Goal: Task Accomplishment & Management: Complete application form

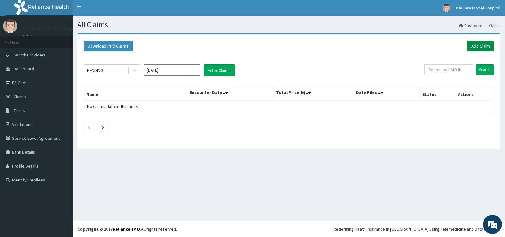
click at [481, 45] on link "Add Claim" at bounding box center [480, 46] width 27 height 11
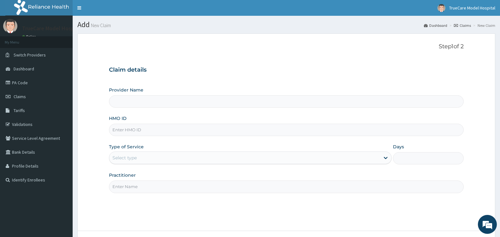
type input "TrueCare Model Hospital"
click at [191, 131] on input "HMO ID" at bounding box center [286, 130] width 354 height 12
type input "LGL/10264/D"
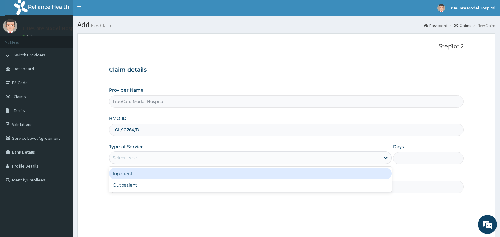
click at [193, 159] on div "Select type" at bounding box center [244, 158] width 270 height 10
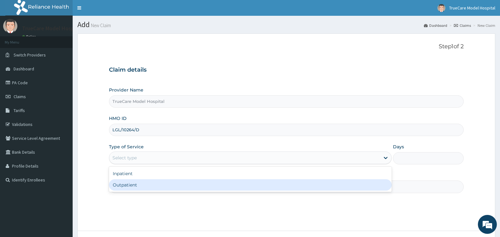
click at [160, 181] on div "Outpatient" at bounding box center [250, 184] width 282 height 11
type input "1"
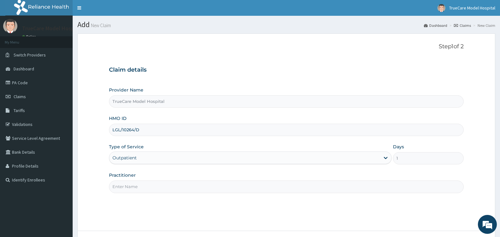
scroll to position [50, 0]
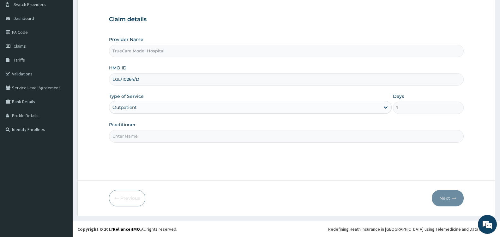
click at [190, 138] on input "Practitioner" at bounding box center [286, 136] width 354 height 12
type input "DR EDWARD"
click at [443, 198] on button "Next" at bounding box center [447, 198] width 32 height 16
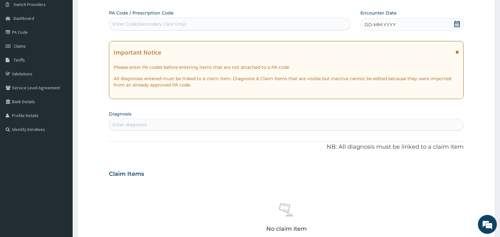
click at [457, 24] on icon at bounding box center [457, 24] width 6 height 6
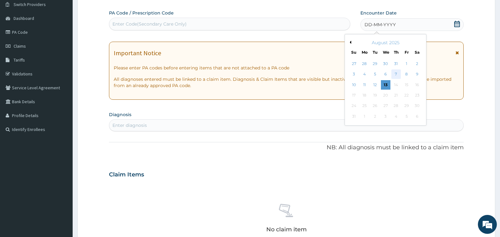
click at [397, 74] on div "7" at bounding box center [395, 74] width 9 height 9
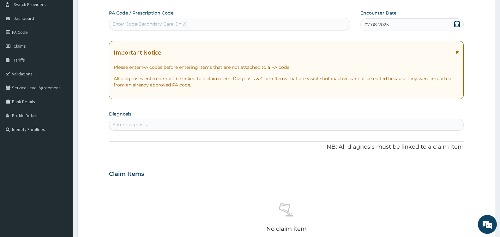
click at [177, 124] on div "Enter diagnosis" at bounding box center [286, 125] width 354 height 10
type input "MALARIA"
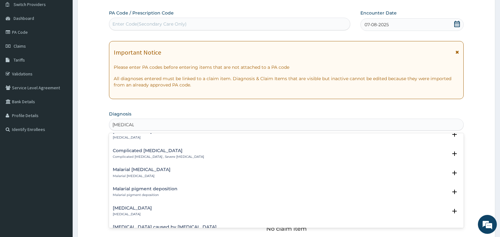
scroll to position [292, 0]
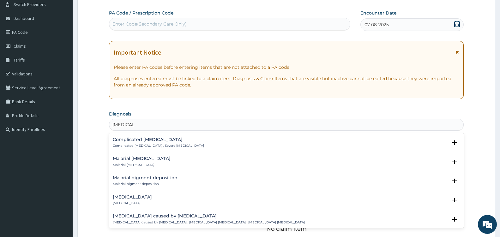
click at [133, 135] on div "Complicated malaria Complicated malaria , Severe malaria Select Status Query Qu…" at bounding box center [286, 144] width 354 height 19
click at [133, 141] on h4 "Complicated malaria" at bounding box center [158, 139] width 91 height 5
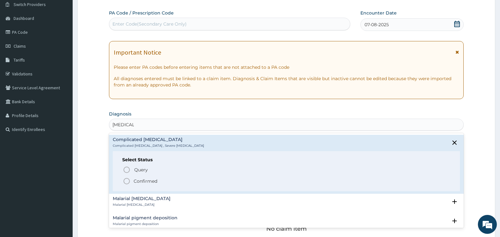
click at [128, 183] on circle "status option filled" at bounding box center [127, 181] width 6 height 6
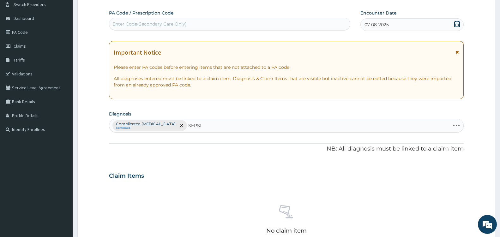
type input "SEPSIS"
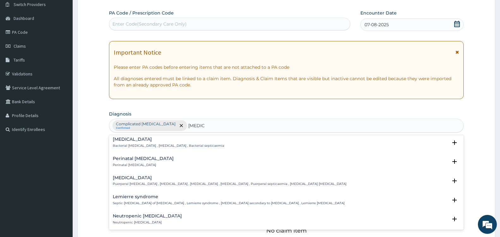
scroll to position [94, 0]
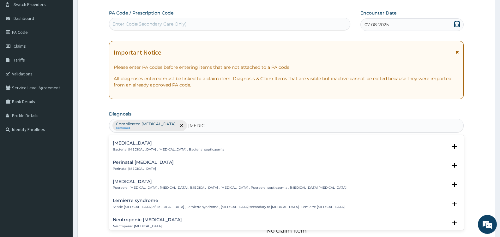
click at [129, 147] on p "Bacterial septicemia , Bacterial sepsis , Bacterial septicaemia" at bounding box center [168, 149] width 111 height 4
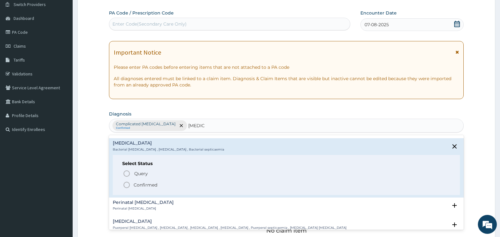
click at [126, 184] on icon "status option filled" at bounding box center [127, 185] width 8 height 8
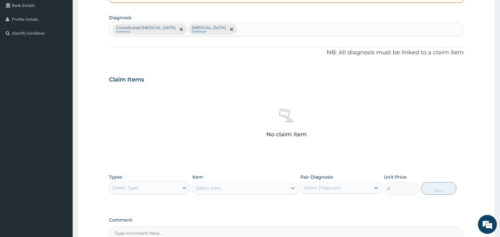
scroll to position [218, 0]
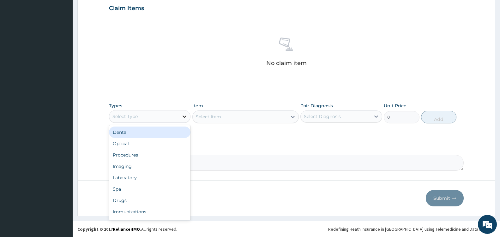
click at [182, 116] on icon at bounding box center [184, 116] width 6 height 6
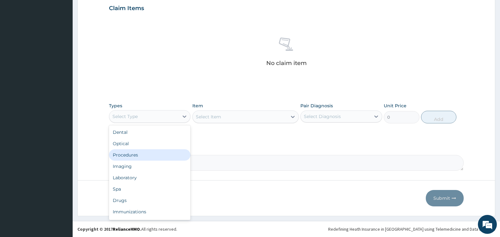
click at [166, 154] on div "Procedures" at bounding box center [149, 154] width 81 height 11
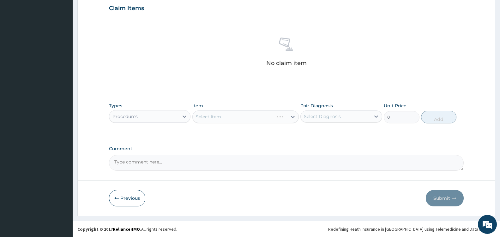
click at [287, 116] on div "Select Item" at bounding box center [245, 116] width 106 height 13
click at [287, 116] on div at bounding box center [292, 116] width 11 height 11
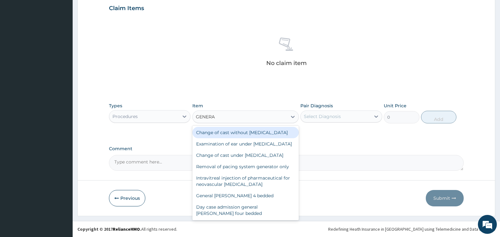
type input "GENERAL"
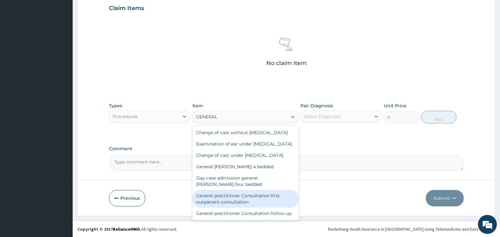
click at [259, 208] on div "General practitioner Consultation first outpatient consultation" at bounding box center [245, 199] width 106 height 18
type input "3600"
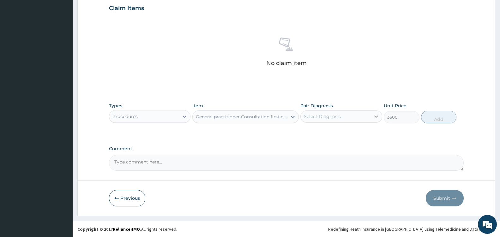
click at [377, 114] on icon at bounding box center [376, 116] width 6 height 6
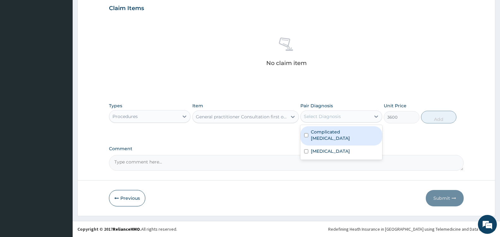
click at [350, 130] on label "Complicated malaria" at bounding box center [344, 135] width 67 height 13
checkbox input "true"
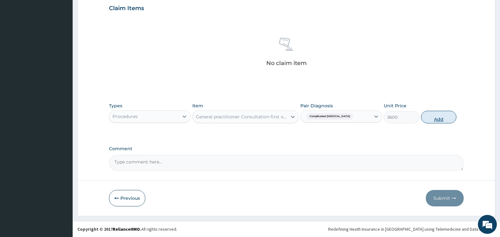
click at [444, 115] on button "Add" at bounding box center [438, 117] width 35 height 13
type input "0"
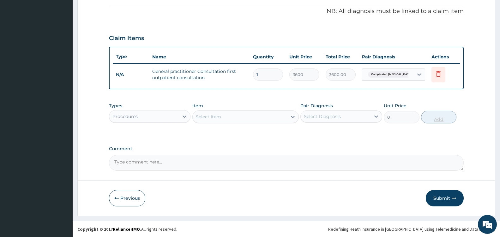
scroll to position [188, 0]
click at [182, 115] on icon at bounding box center [184, 116] width 6 height 6
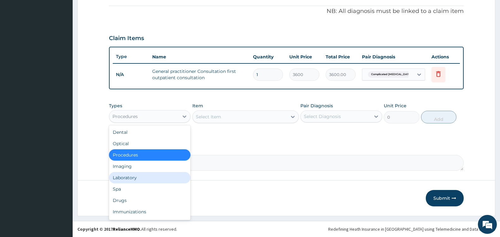
click at [136, 178] on div "Laboratory" at bounding box center [149, 177] width 81 height 11
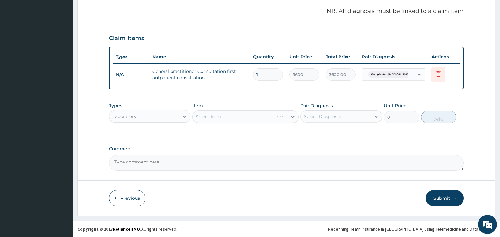
click at [289, 119] on div "Select Item" at bounding box center [245, 116] width 106 height 13
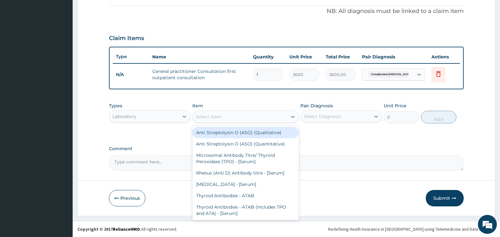
click at [289, 119] on icon at bounding box center [292, 117] width 6 height 6
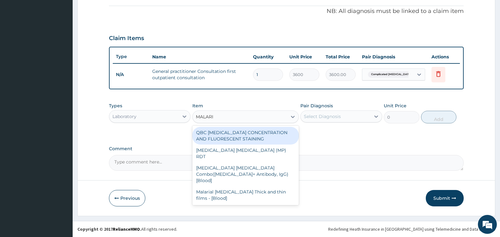
type input "MALARIA"
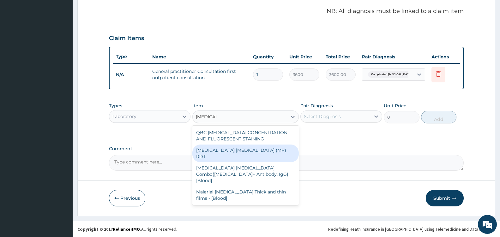
click at [257, 151] on div "MALARIA PARASITE (MP) RDT" at bounding box center [245, 154] width 106 height 18
type input "2100"
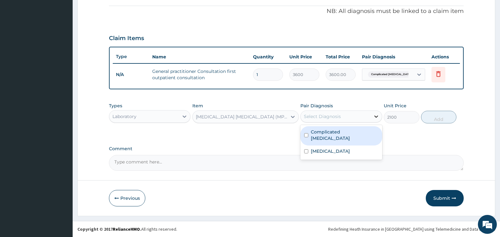
click at [370, 116] on div at bounding box center [375, 116] width 11 height 11
click at [347, 131] on label "Complicated malaria" at bounding box center [344, 135] width 67 height 13
checkbox input "true"
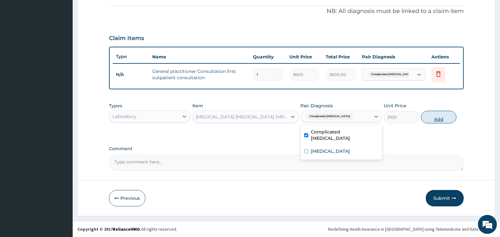
click at [437, 117] on button "Add" at bounding box center [438, 117] width 35 height 13
type input "0"
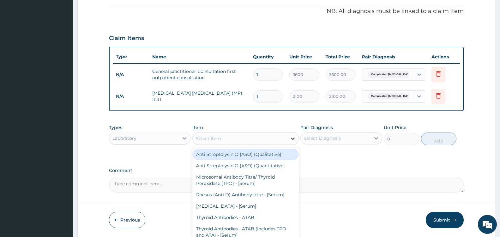
click at [293, 137] on icon at bounding box center [292, 138] width 6 height 6
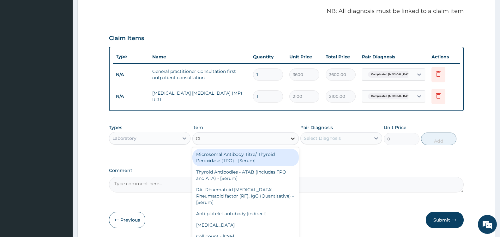
type input "CBC"
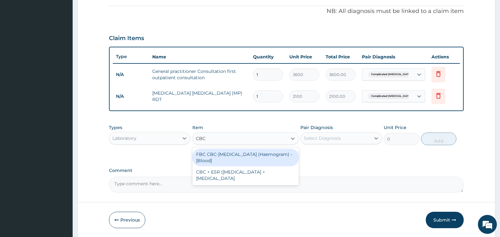
click at [264, 155] on div "FBC CBC-Complete Blood Count (Haemogram) - [Blood]" at bounding box center [245, 158] width 106 height 18
type input "4200"
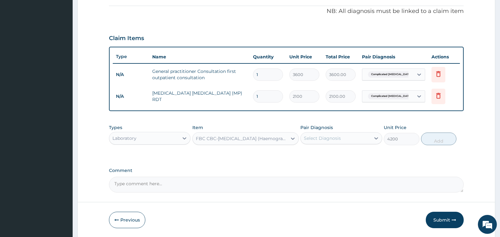
click at [370, 136] on div "Select Diagnosis" at bounding box center [334, 138] width 69 height 10
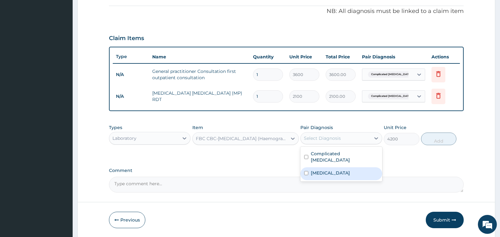
click at [341, 170] on label "Bacterial sepsis" at bounding box center [330, 173] width 39 height 6
checkbox input "true"
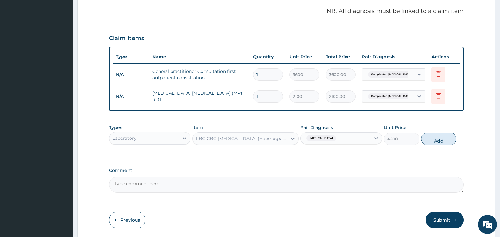
click at [442, 141] on button "Add" at bounding box center [438, 139] width 35 height 13
type input "0"
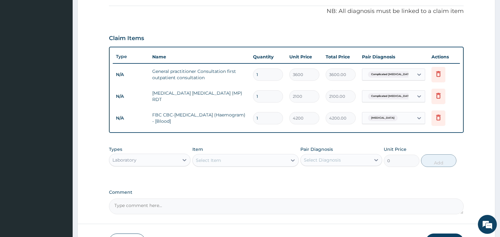
scroll to position [232, 0]
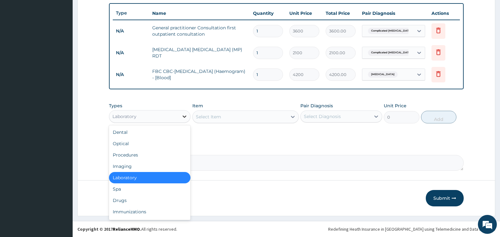
click at [184, 116] on icon at bounding box center [184, 116] width 6 height 6
click at [127, 199] on div "Drugs" at bounding box center [149, 200] width 81 height 11
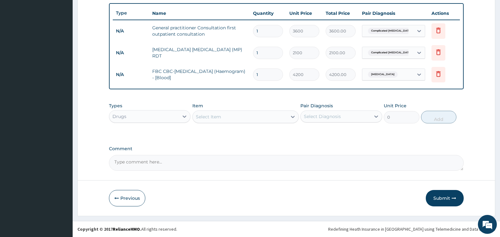
click at [287, 118] on div "Select Item" at bounding box center [240, 117] width 94 height 10
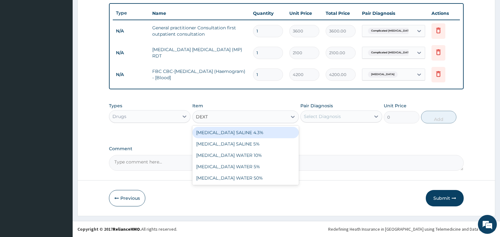
type input "DEXTR"
click at [263, 132] on div "DEXTROSE SALINE 4.3%" at bounding box center [245, 132] width 106 height 11
type input "1312.5"
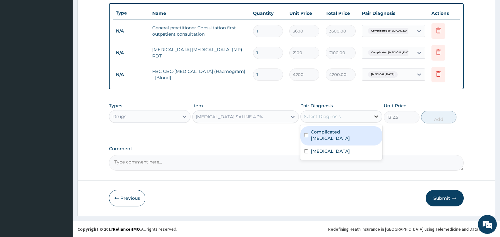
click at [372, 116] on div at bounding box center [375, 116] width 11 height 11
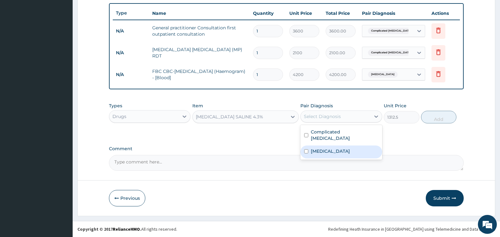
click at [347, 145] on div "Bacterial sepsis" at bounding box center [340, 151] width 81 height 13
checkbox input "true"
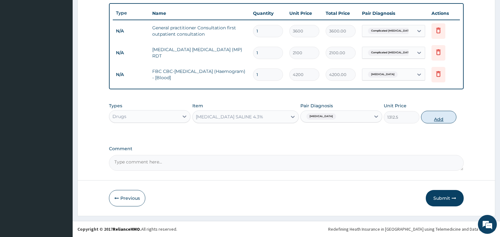
click at [448, 117] on button "Add" at bounding box center [438, 117] width 35 height 13
type input "0"
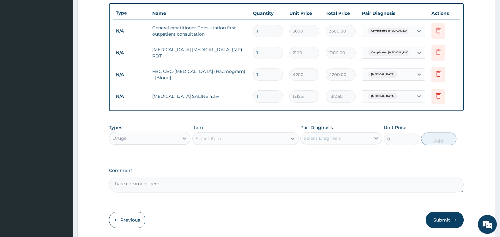
type input "0.00"
type input "2"
type input "2625.00"
type input "2"
click at [287, 136] on div at bounding box center [292, 138] width 11 height 11
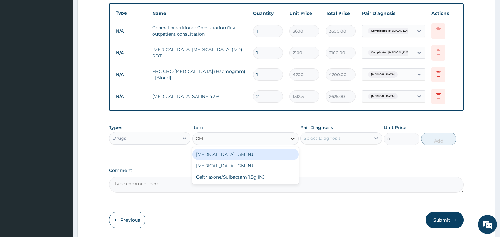
type input "CEFTR"
click at [269, 153] on div "CEFTRIAXONE 1GM INJ" at bounding box center [245, 154] width 106 height 11
type input "1400"
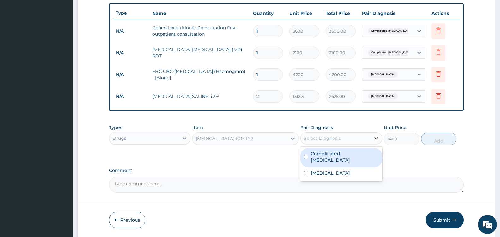
click at [372, 134] on div at bounding box center [375, 138] width 11 height 11
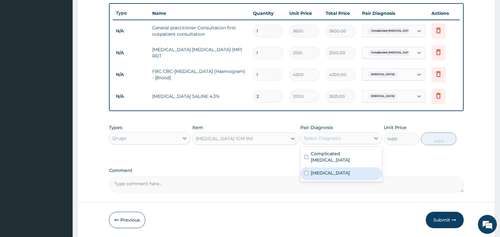
click at [341, 167] on div "[MEDICAL_DATA]" at bounding box center [340, 173] width 81 height 13
checkbox input "true"
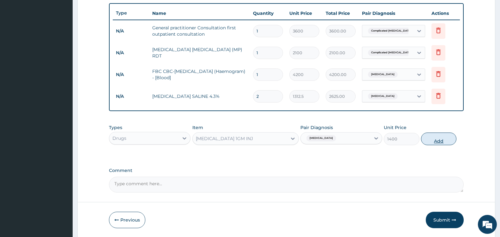
click at [442, 137] on button "Add" at bounding box center [438, 139] width 35 height 13
type input "0"
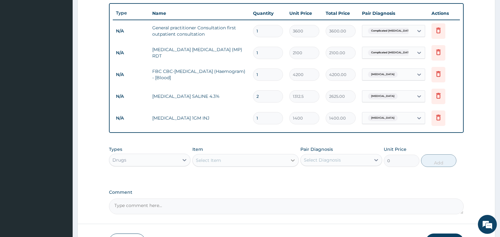
click at [295, 159] on icon at bounding box center [292, 160] width 6 height 6
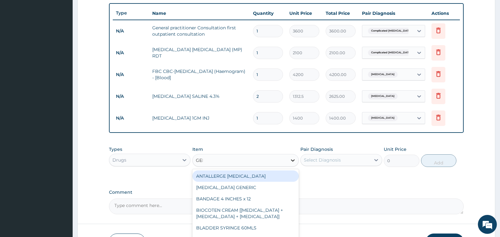
type input "GENT"
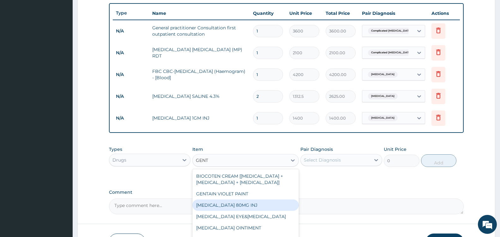
click at [253, 205] on div "GENTAMICIN 80MG INJ" at bounding box center [245, 204] width 106 height 11
type input "700"
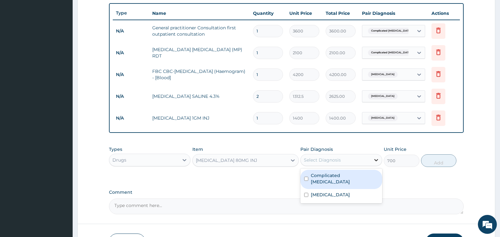
click at [375, 161] on icon at bounding box center [376, 160] width 6 height 6
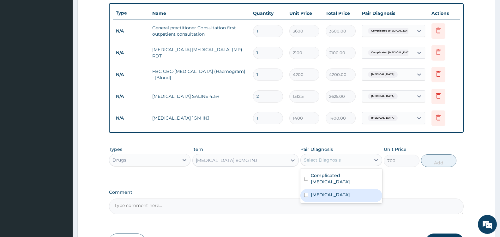
click at [343, 192] on label "[MEDICAL_DATA]" at bounding box center [330, 195] width 39 height 6
checkbox input "true"
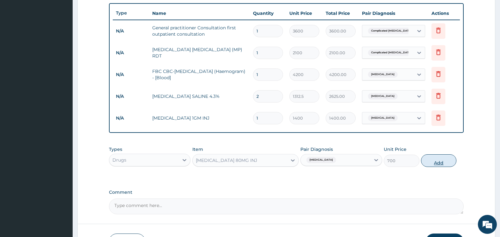
click at [436, 161] on button "Add" at bounding box center [438, 160] width 35 height 13
type input "0"
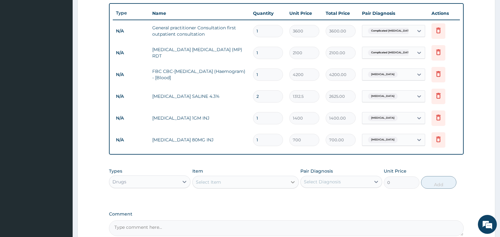
click at [288, 182] on div at bounding box center [292, 181] width 11 height 11
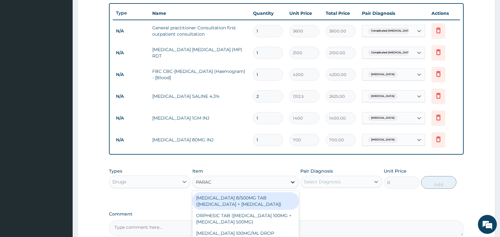
type input "PARACE"
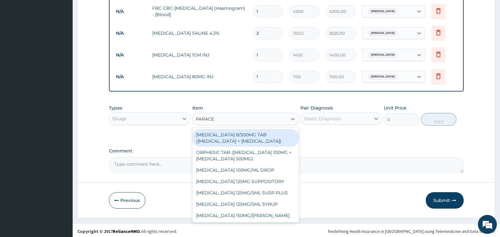
scroll to position [297, 0]
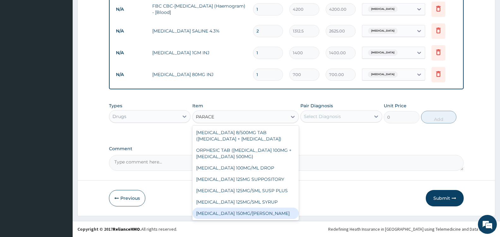
click at [242, 216] on div "PARACETAMOL 150MG/ML VIAL" at bounding box center [245, 213] width 106 height 11
type input "724.5"
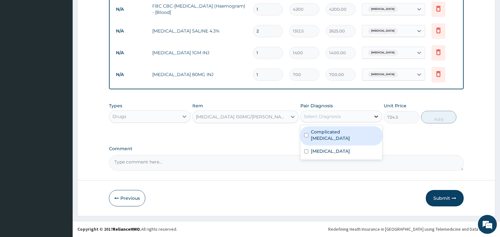
click at [373, 117] on icon at bounding box center [376, 116] width 6 height 6
click at [348, 134] on label "Complicated malaria" at bounding box center [344, 135] width 67 height 13
checkbox input "true"
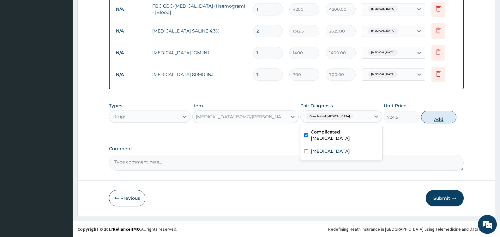
click at [434, 119] on button "Add" at bounding box center [438, 117] width 35 height 13
type input "0"
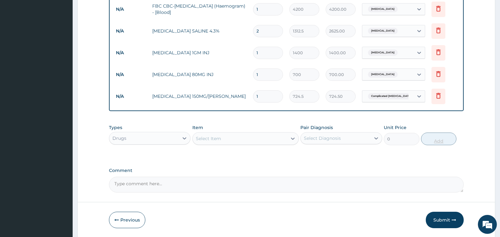
type input "0.00"
type input "2"
type input "1449.00"
type input "2"
click at [288, 141] on div at bounding box center [292, 138] width 11 height 11
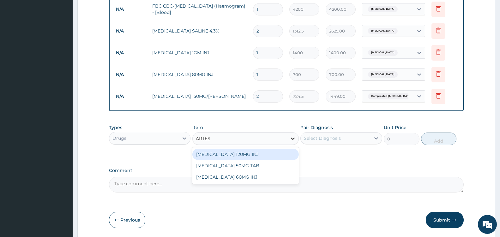
type input "ARTESU"
click at [277, 152] on div "ARTESUNATE 120MG INJ" at bounding box center [245, 154] width 106 height 11
type input "1750"
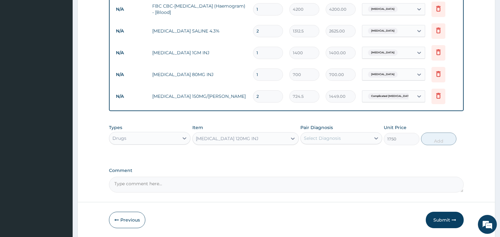
click at [284, 139] on div "ARTESUNATE 120MG INJ" at bounding box center [240, 138] width 94 height 10
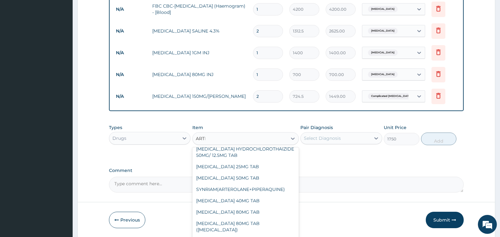
scroll to position [47, 0]
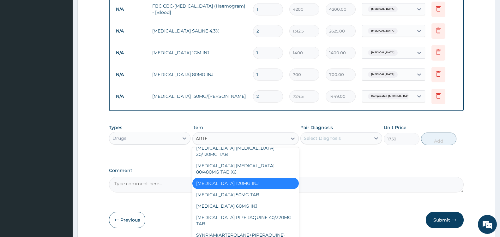
type input "ARTES"
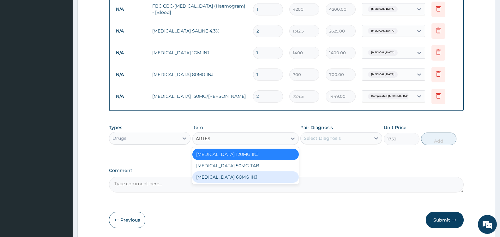
click at [250, 175] on div "[MEDICAL_DATA] 60MG INJ" at bounding box center [245, 176] width 106 height 11
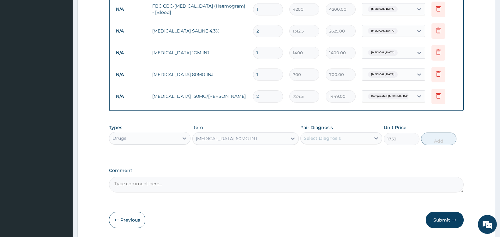
click at [364, 137] on div "Select Diagnosis" at bounding box center [334, 138] width 69 height 10
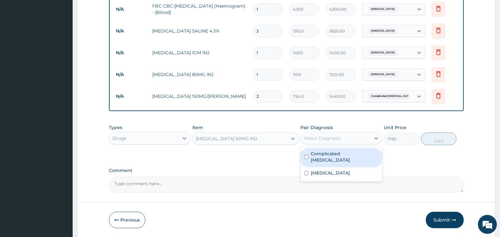
click at [341, 152] on label "Complicated malaria" at bounding box center [344, 157] width 67 height 13
checkbox input "true"
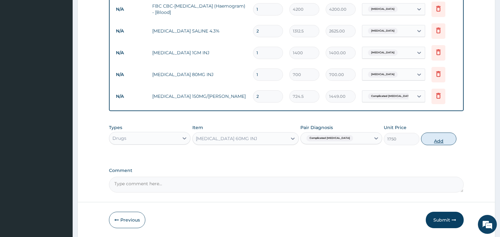
click at [440, 142] on button "Add" at bounding box center [438, 139] width 35 height 13
type input "0"
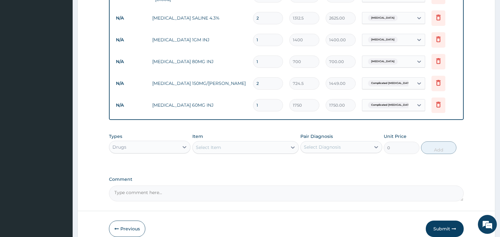
scroll to position [331, 0]
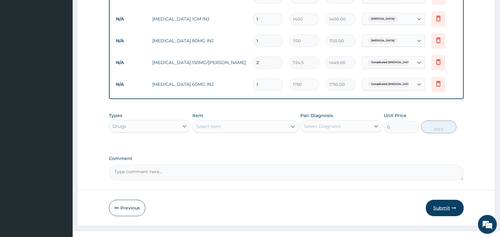
click at [442, 208] on button "Submit" at bounding box center [444, 208] width 38 height 16
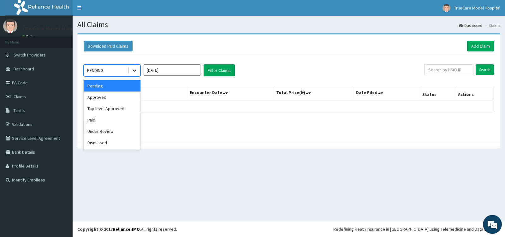
click at [134, 68] on icon at bounding box center [134, 70] width 6 height 6
click at [111, 98] on div "Approved" at bounding box center [112, 97] width 57 height 11
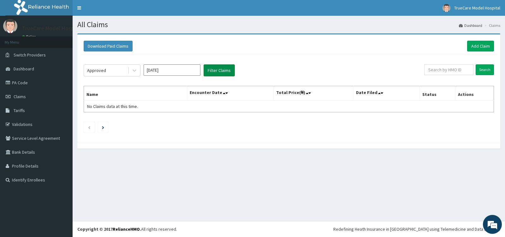
click at [225, 70] on button "Filter Claims" at bounding box center [219, 70] width 31 height 12
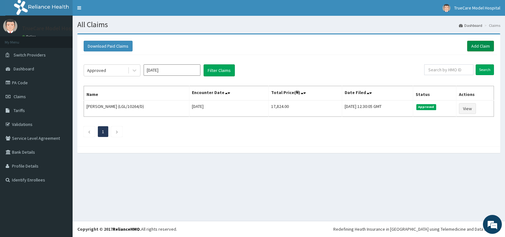
click at [485, 46] on link "Add Claim" at bounding box center [480, 46] width 27 height 11
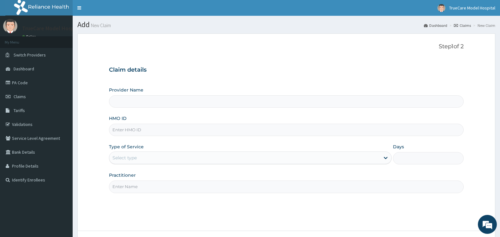
type input "TrueCare Model Hospital"
click at [145, 131] on input "HMO ID" at bounding box center [286, 130] width 354 height 12
type input "HMN/10009/B"
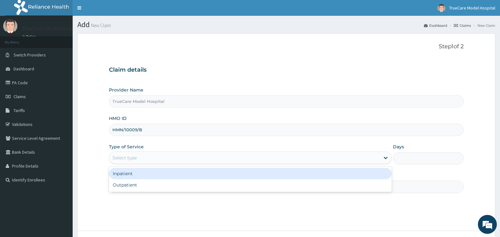
click at [161, 160] on div "Select type" at bounding box center [244, 158] width 270 height 10
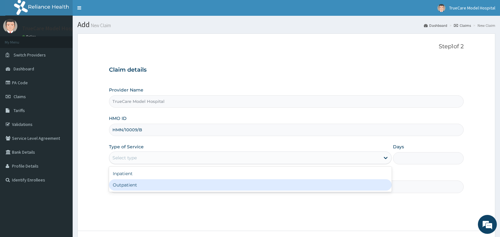
click at [147, 187] on div "Outpatient" at bounding box center [250, 184] width 282 height 11
type input "1"
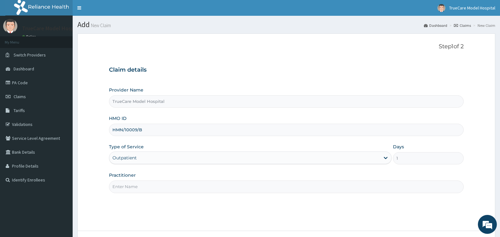
click at [147, 187] on input "Practitioner" at bounding box center [286, 187] width 354 height 12
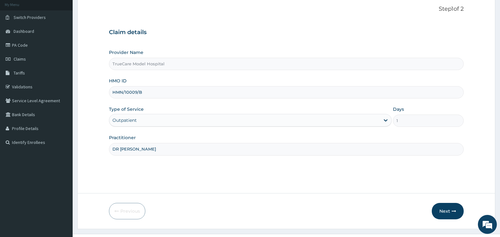
scroll to position [50, 0]
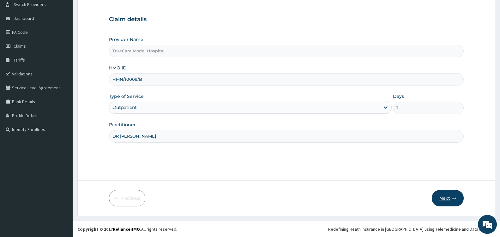
type input "DR [PERSON_NAME]"
click at [442, 198] on button "Next" at bounding box center [447, 198] width 32 height 16
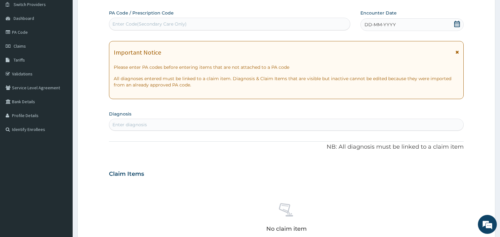
click at [456, 22] on icon at bounding box center [457, 24] width 6 height 6
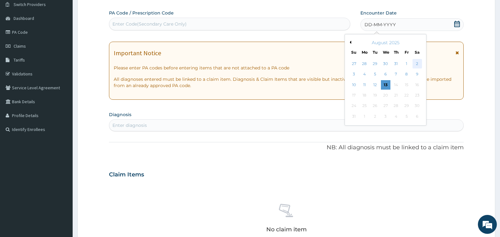
click at [414, 62] on div "2" at bounding box center [416, 63] width 9 height 9
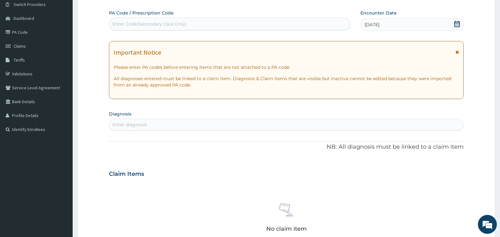
click at [193, 127] on div "Enter diagnosis" at bounding box center [286, 125] width 354 height 10
type input "MYALG"
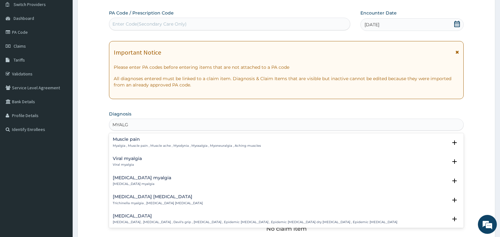
click at [151, 142] on h4 "Muscle pain" at bounding box center [187, 139] width 148 height 5
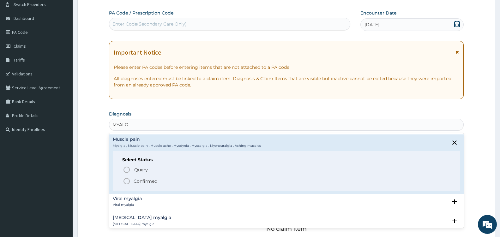
click at [126, 181] on icon "status option filled" at bounding box center [127, 181] width 8 height 8
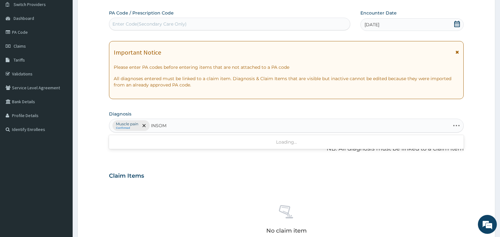
type input "INSOMN"
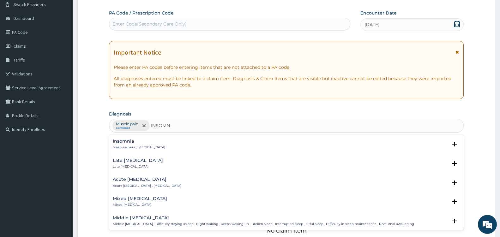
click at [142, 147] on p "Sleeplessness , Insomnia" at bounding box center [139, 147] width 52 height 4
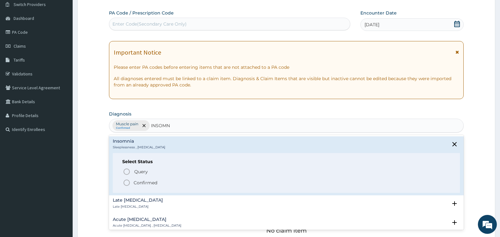
click at [126, 180] on circle "status option filled" at bounding box center [127, 183] width 6 height 6
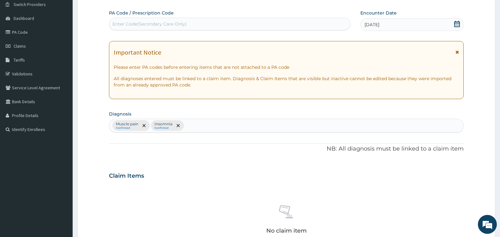
click at [460, 23] on icon at bounding box center [457, 24] width 6 height 6
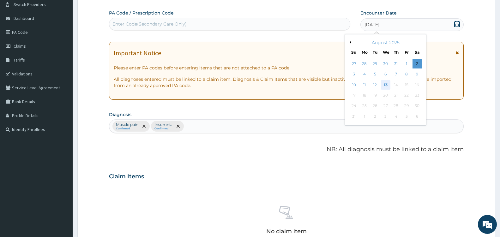
click at [385, 86] on div "13" at bounding box center [384, 84] width 9 height 9
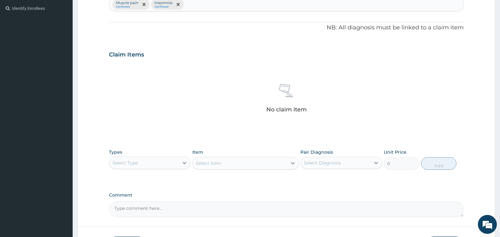
scroll to position [218, 0]
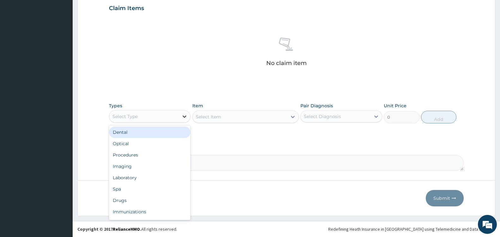
click at [183, 118] on icon at bounding box center [184, 116] width 6 height 6
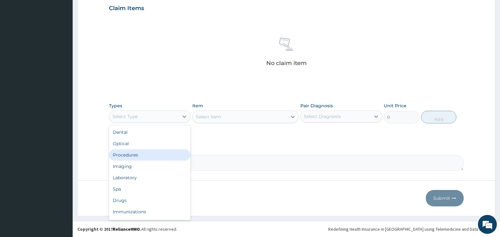
click at [133, 157] on div "Procedures" at bounding box center [149, 154] width 81 height 11
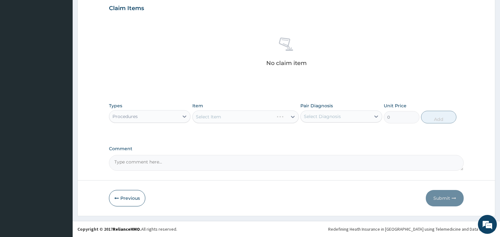
click at [287, 117] on div "Select Item" at bounding box center [245, 116] width 106 height 13
click at [287, 117] on div at bounding box center [292, 116] width 11 height 11
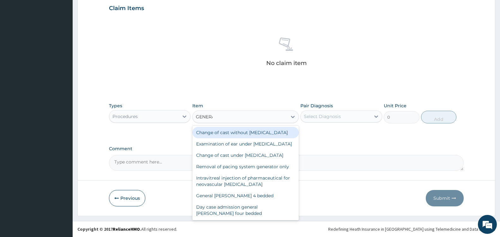
type input "GENERAL"
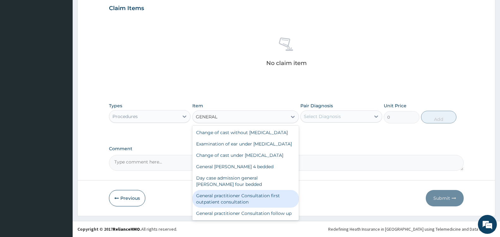
click at [258, 208] on div "General practitioner Consultation first outpatient consultation" at bounding box center [245, 199] width 106 height 18
type input "3600"
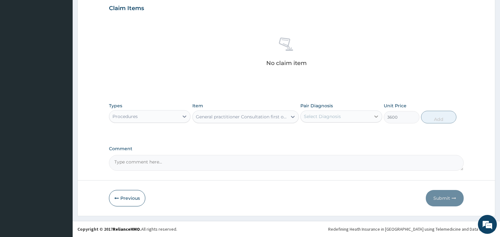
click at [373, 120] on div at bounding box center [375, 116] width 11 height 11
click at [356, 131] on div "Muscle pain" at bounding box center [340, 132] width 81 height 13
checkbox input "true"
click at [430, 119] on button "Add" at bounding box center [438, 117] width 35 height 13
type input "0"
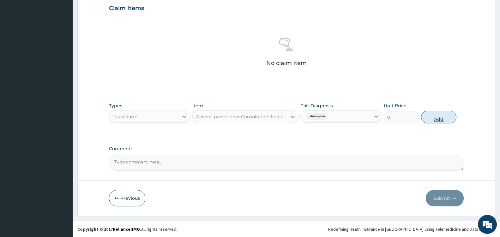
scroll to position [188, 0]
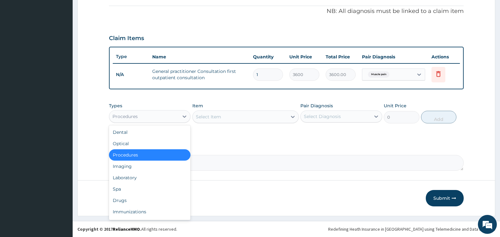
click at [178, 118] on div "Procedures" at bounding box center [143, 116] width 69 height 10
click at [128, 202] on div "Drugs" at bounding box center [149, 200] width 81 height 11
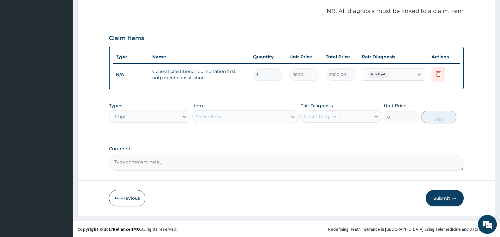
click at [290, 120] on div at bounding box center [292, 116] width 11 height 11
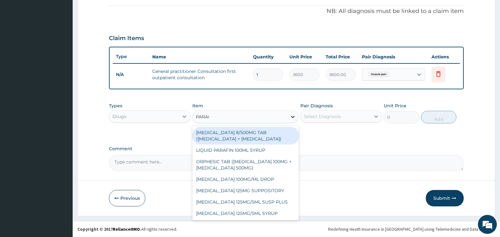
type input "PARACE"
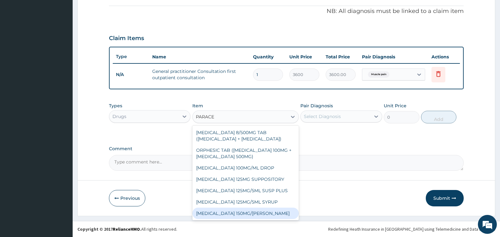
click at [226, 212] on div "PARACETAMOL 150MG/ML VIAL" at bounding box center [245, 213] width 106 height 11
type input "724.5"
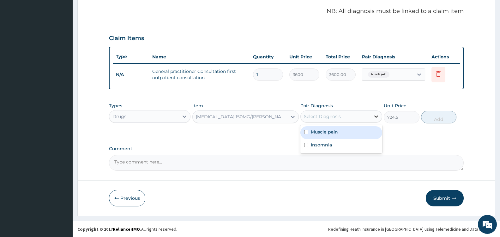
click at [373, 118] on icon at bounding box center [376, 116] width 6 height 6
click at [349, 132] on div "Muscle pain" at bounding box center [340, 132] width 81 height 13
checkbox input "true"
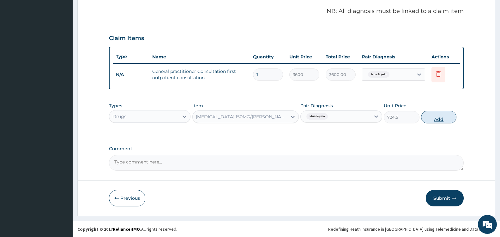
click at [433, 121] on button "Add" at bounding box center [438, 117] width 35 height 13
type input "0"
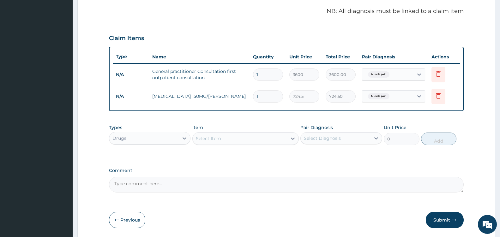
type input "0.00"
type input "4"
type input "2898.00"
type input "4"
click at [293, 136] on icon at bounding box center [292, 138] width 6 height 6
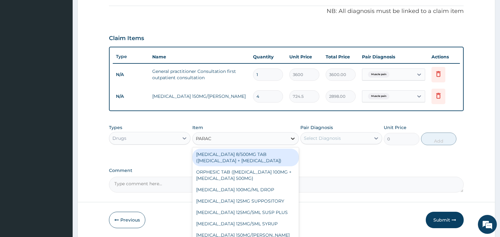
type input "PARACE"
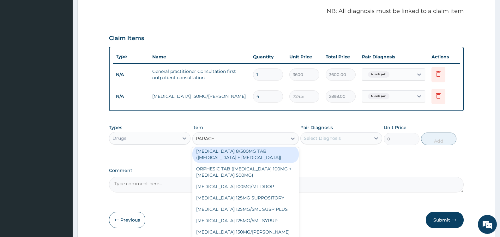
scroll to position [34, 0]
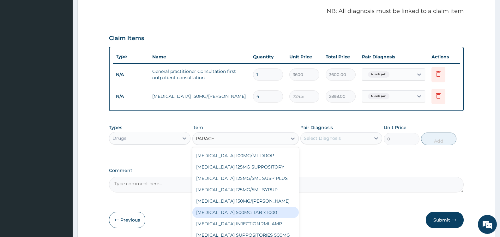
click at [273, 209] on div "PARACETAMOL 500MG TAB x 1000" at bounding box center [245, 212] width 106 height 11
type input "11.025"
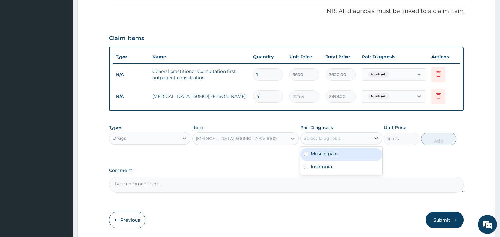
click at [375, 141] on icon at bounding box center [376, 138] width 6 height 6
click at [345, 157] on div "Muscle pain" at bounding box center [340, 154] width 81 height 13
checkbox input "true"
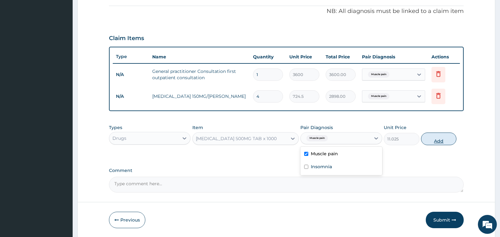
click at [434, 138] on button "Add" at bounding box center [438, 139] width 35 height 13
type input "0"
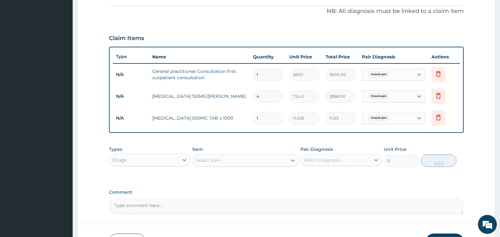
type input "18"
type input "198.45"
type input "18"
click at [275, 162] on div "Select Item" at bounding box center [240, 160] width 94 height 10
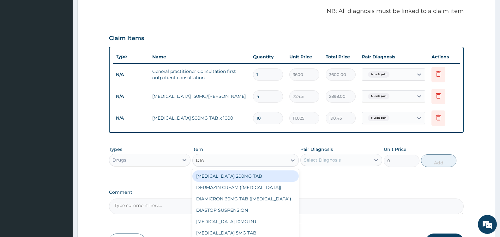
type input "DIAZ"
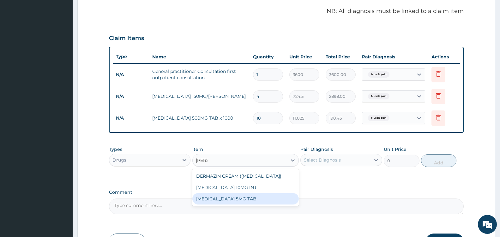
click at [251, 200] on div "DIAZEPAM 5MG TAB" at bounding box center [245, 198] width 106 height 11
type input "52.5"
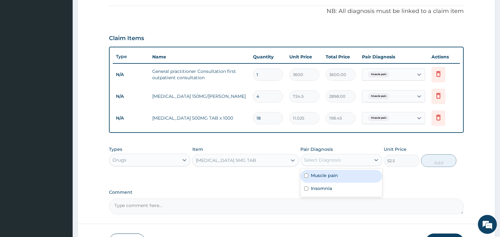
click at [368, 164] on div "Select Diagnosis" at bounding box center [334, 160] width 69 height 10
click at [345, 188] on div "Insomnia" at bounding box center [340, 189] width 81 height 13
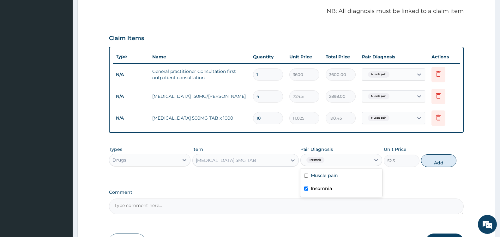
checkbox input "true"
click at [443, 163] on button "Add" at bounding box center [438, 160] width 35 height 13
type input "0"
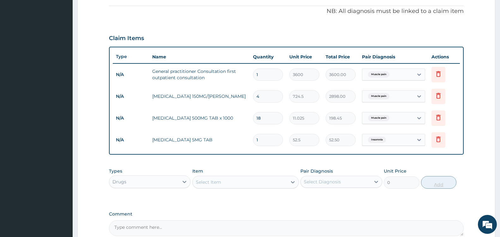
type input "0.00"
type input "6"
type input "315.00"
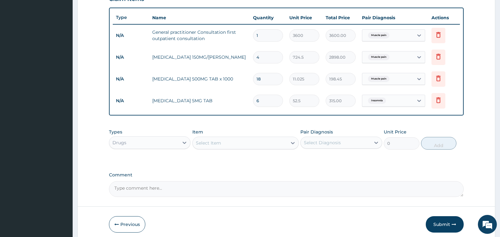
scroll to position [253, 0]
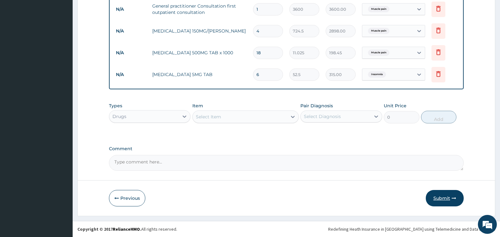
type input "6"
click at [446, 200] on button "Submit" at bounding box center [444, 198] width 38 height 16
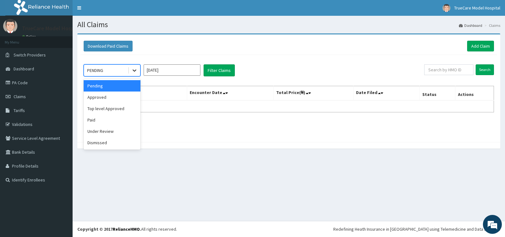
click at [136, 69] on icon at bounding box center [134, 70] width 6 height 6
click at [120, 98] on div "Approved" at bounding box center [112, 97] width 57 height 11
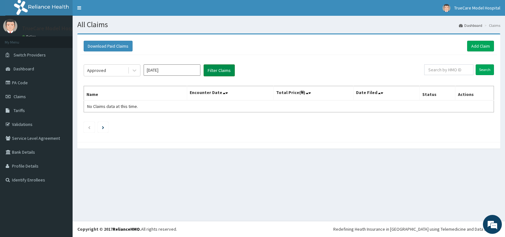
click at [214, 73] on button "Filter Claims" at bounding box center [219, 70] width 31 height 12
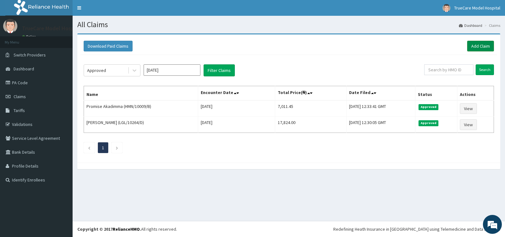
click at [479, 44] on link "Add Claim" at bounding box center [480, 46] width 27 height 11
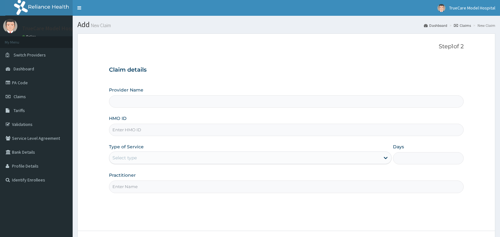
click at [141, 130] on input "HMO ID" at bounding box center [286, 130] width 354 height 12
type input "TrueCare Model Hospital"
type input "TOO/10296/B"
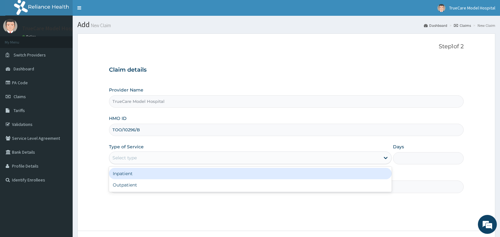
click at [137, 158] on div "Select type" at bounding box center [124, 158] width 24 height 6
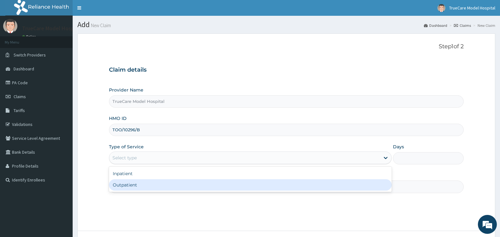
click at [137, 186] on div "Outpatient" at bounding box center [250, 184] width 282 height 11
type input "1"
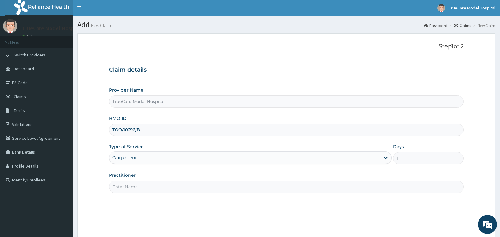
click at [145, 185] on input "Practitioner" at bounding box center [286, 187] width 354 height 12
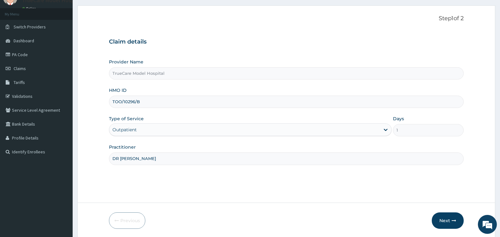
scroll to position [46, 0]
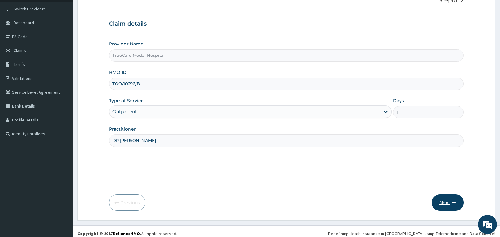
type input "DR EDWARD"
click at [445, 204] on button "Next" at bounding box center [447, 202] width 32 height 16
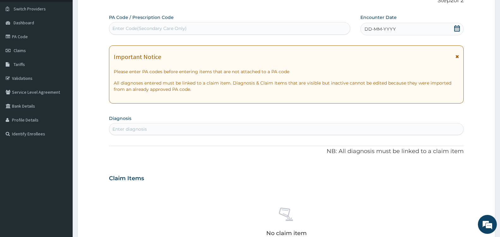
click at [459, 27] on icon at bounding box center [457, 28] width 6 height 6
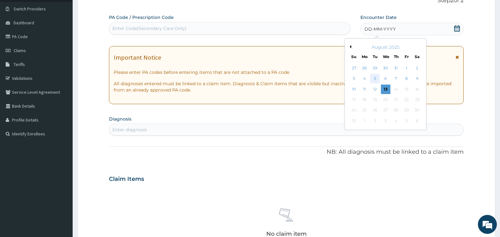
click at [378, 77] on div "5" at bounding box center [374, 78] width 9 height 9
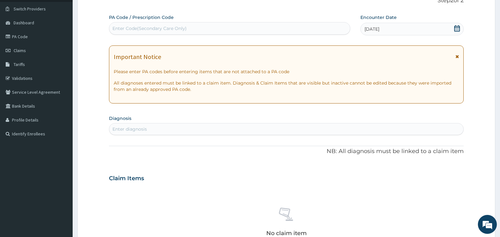
click at [208, 130] on div "Enter diagnosis" at bounding box center [286, 129] width 354 height 10
type input "MALARIA"
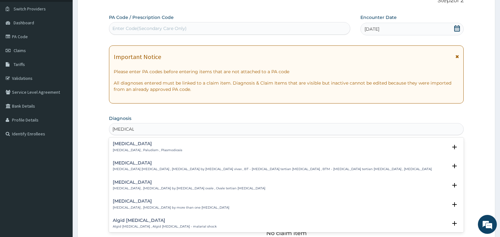
click at [120, 149] on p "Malaria , Paludism , Plasmodiosis" at bounding box center [147, 150] width 69 height 4
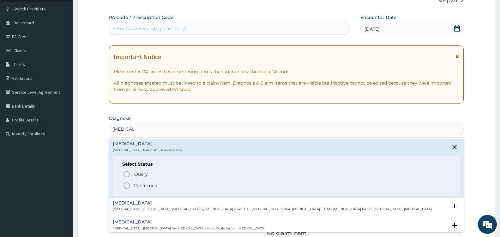
click at [128, 184] on icon "status option filled" at bounding box center [127, 186] width 8 height 8
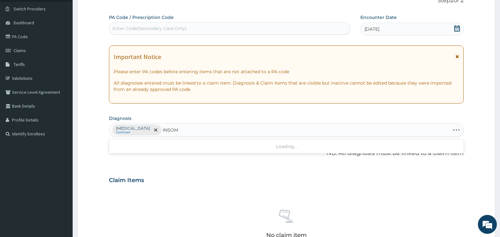
type input "INSOMN"
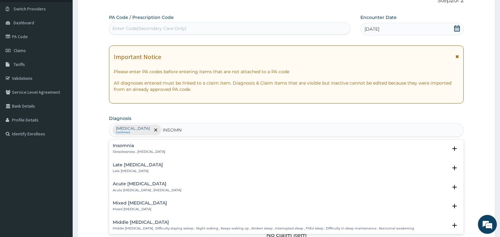
click at [126, 145] on h4 "Insomnia" at bounding box center [139, 145] width 52 height 5
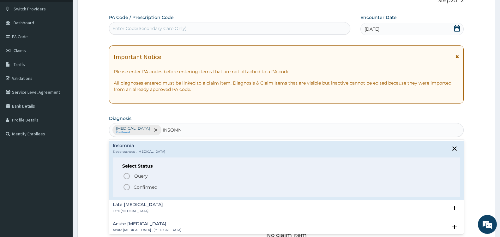
click at [127, 185] on icon "status option filled" at bounding box center [127, 187] width 8 height 8
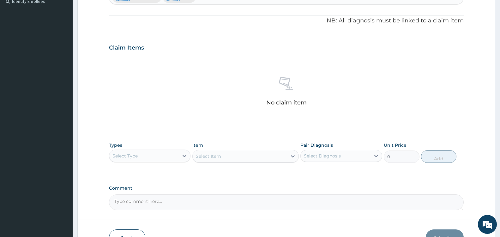
scroll to position [218, 0]
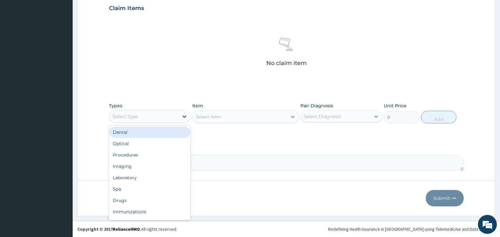
click at [182, 116] on icon at bounding box center [184, 116] width 6 height 6
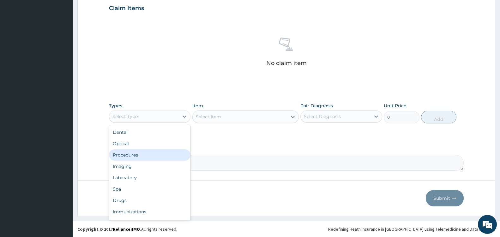
click at [142, 155] on div "Procedures" at bounding box center [149, 154] width 81 height 11
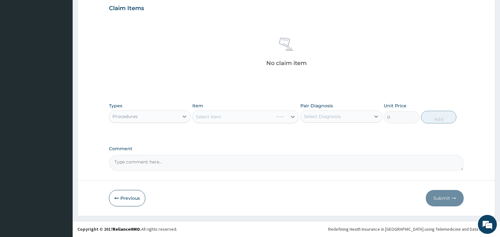
click at [290, 117] on div "Select Item" at bounding box center [245, 116] width 106 height 13
click at [290, 117] on icon at bounding box center [292, 117] width 6 height 6
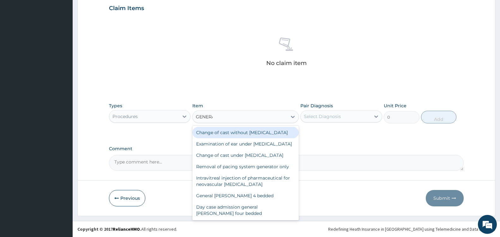
type input "GENERAL"
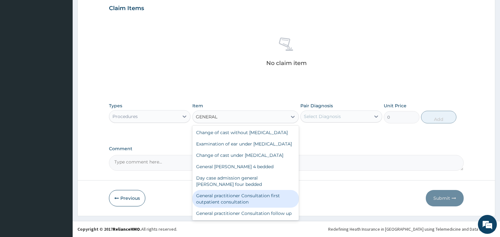
click at [246, 208] on div "General practitioner Consultation first outpatient consultation" at bounding box center [245, 199] width 106 height 18
type input "3600"
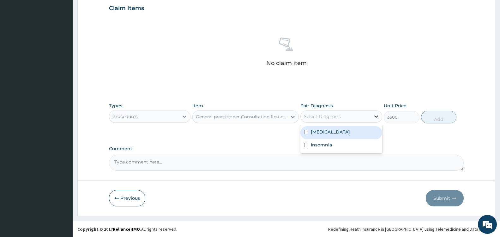
click at [375, 116] on icon at bounding box center [376, 117] width 4 height 2
click at [348, 133] on div "Malaria" at bounding box center [340, 132] width 81 height 13
checkbox input "true"
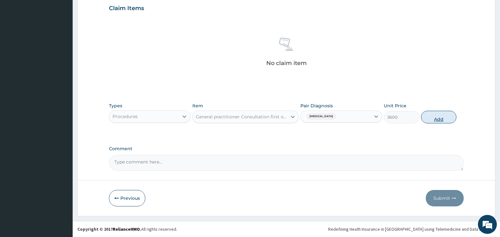
click at [436, 117] on button "Add" at bounding box center [438, 117] width 35 height 13
type input "0"
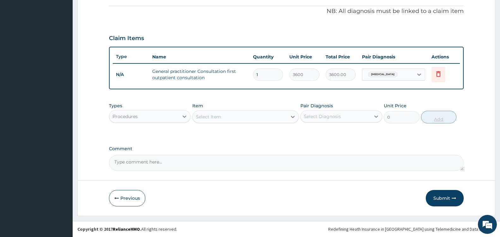
scroll to position [188, 0]
click at [171, 115] on div "Procedures" at bounding box center [143, 116] width 69 height 10
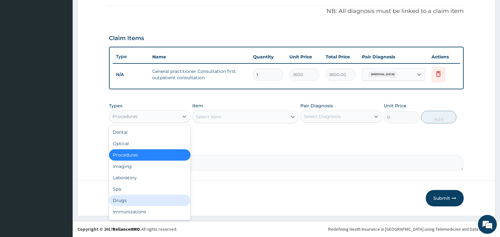
click at [125, 199] on div "Drugs" at bounding box center [149, 200] width 81 height 11
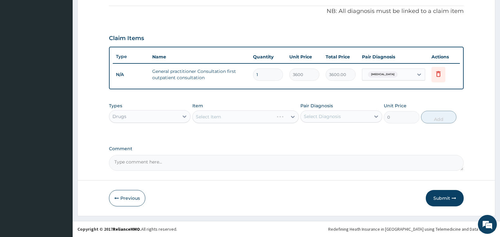
click at [288, 116] on div "Select Item" at bounding box center [245, 116] width 106 height 13
click at [288, 116] on div at bounding box center [292, 116] width 11 height 11
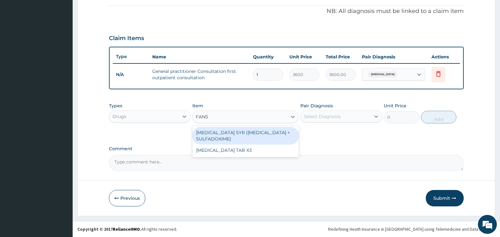
type input "FANSI"
click at [254, 137] on div "FANSIDAR SYR (PYRIMETHAMINE + SULFADOXIME)" at bounding box center [245, 136] width 106 height 18
type input "700"
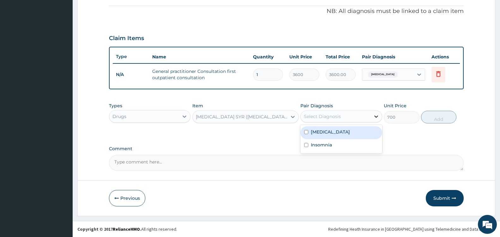
click at [370, 116] on div at bounding box center [375, 116] width 11 height 11
click at [329, 133] on div "Malaria" at bounding box center [340, 132] width 81 height 13
checkbox input "true"
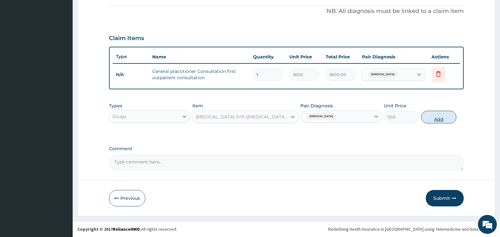
click at [439, 116] on button "Add" at bounding box center [438, 117] width 35 height 13
type input "0"
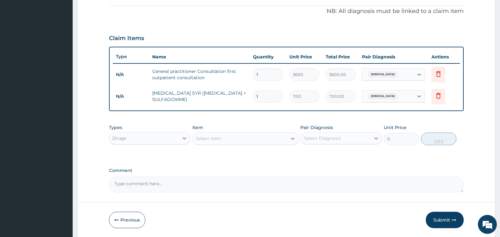
type input "0.00"
type input "3"
type input "2100.00"
type input "3"
click at [293, 139] on icon at bounding box center [293, 139] width 4 height 2
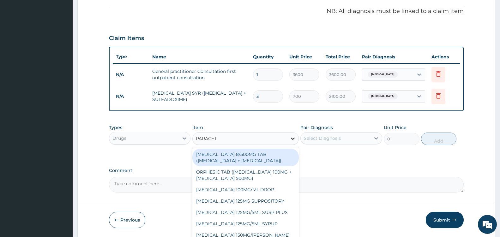
type input "PARACETA"
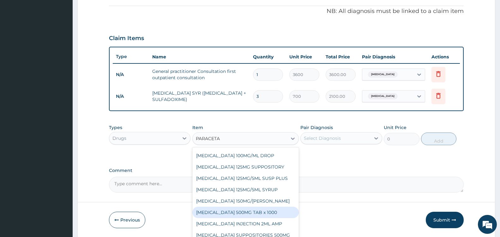
click at [286, 212] on div "PARACETAMOL 500MG TAB x 1000" at bounding box center [245, 212] width 106 height 11
type input "11.025"
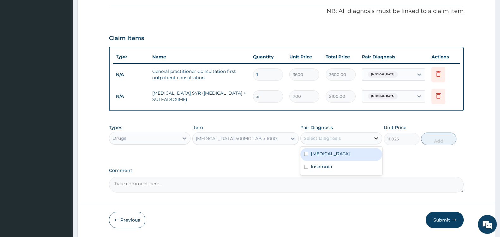
click at [373, 137] on icon at bounding box center [376, 138] width 6 height 6
click at [337, 156] on div "Malaria" at bounding box center [340, 154] width 81 height 13
checkbox input "true"
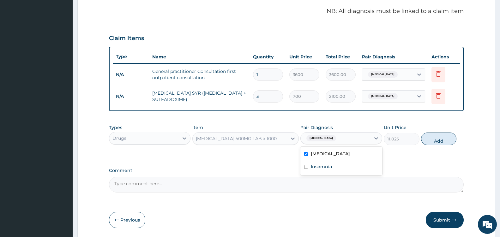
click at [435, 141] on button "Add" at bounding box center [438, 139] width 35 height 13
type input "0"
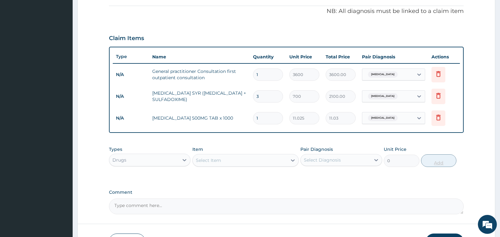
type input "18"
type input "198.45"
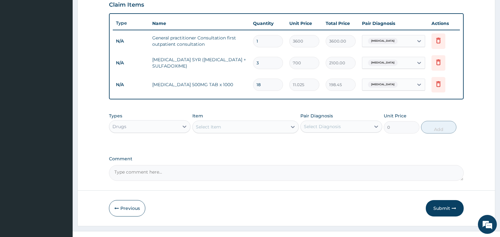
scroll to position [232, 0]
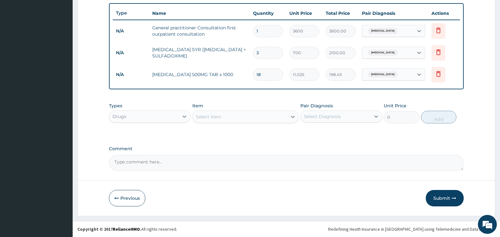
type input "18"
click at [273, 118] on div "Select Item" at bounding box center [240, 117] width 94 height 10
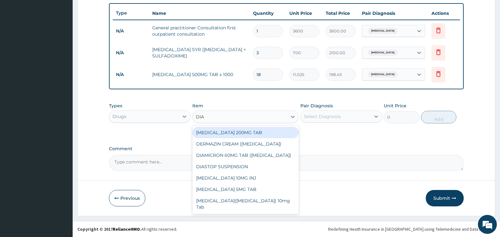
type input "DIAZ"
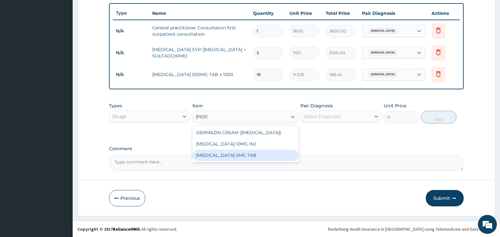
click at [253, 155] on div "DIAZEPAM 5MG TAB" at bounding box center [245, 155] width 106 height 11
type input "52.5"
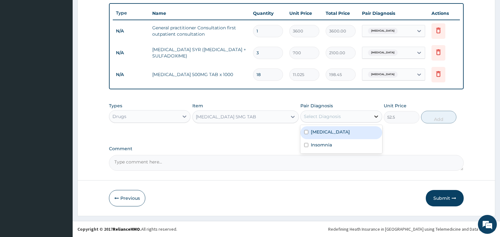
click at [377, 116] on icon at bounding box center [376, 117] width 4 height 2
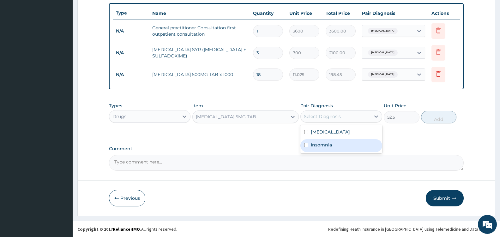
click at [343, 148] on div "Insomnia" at bounding box center [340, 145] width 81 height 13
checkbox input "true"
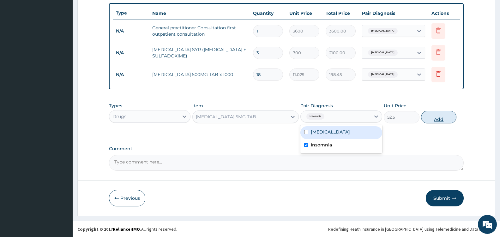
click at [436, 121] on button "Add" at bounding box center [438, 117] width 35 height 13
type input "0"
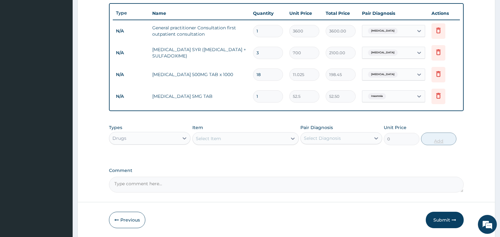
type input "0.00"
type input "6"
type input "315.00"
type input "6"
click at [446, 220] on button "Submit" at bounding box center [444, 220] width 38 height 16
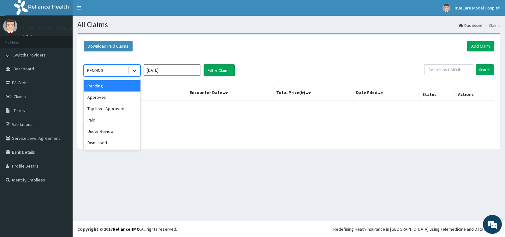
click at [139, 70] on div at bounding box center [134, 70] width 11 height 11
click at [111, 102] on div "Approved" at bounding box center [112, 97] width 57 height 11
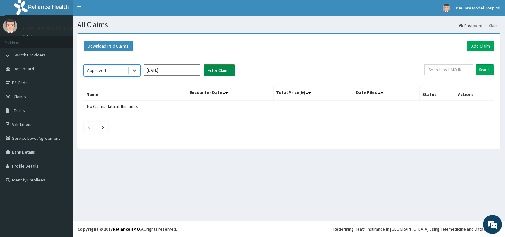
click at [228, 70] on button "Filter Claims" at bounding box center [219, 70] width 31 height 12
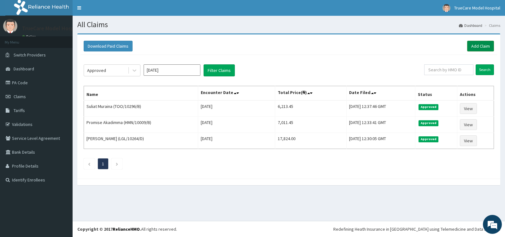
click at [473, 48] on link "Add Claim" at bounding box center [480, 46] width 27 height 11
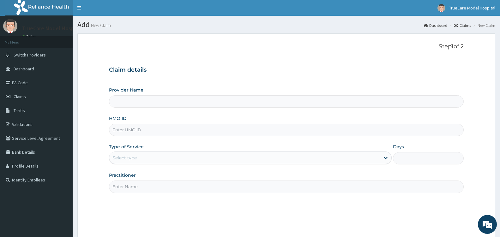
type input "TrueCare Model Hospital"
click at [146, 132] on input "HMO ID" at bounding box center [286, 130] width 354 height 12
type input "HMN/10009/B"
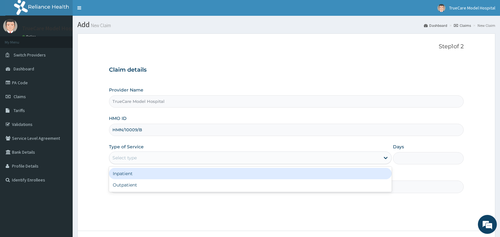
click at [175, 162] on div "Select type" at bounding box center [244, 158] width 270 height 10
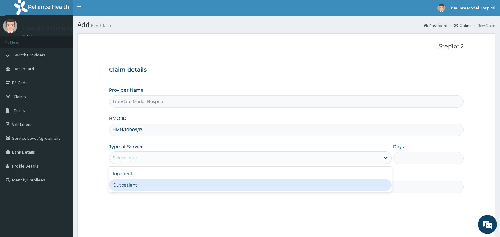
click at [149, 184] on div "Outpatient" at bounding box center [250, 184] width 282 height 11
type input "1"
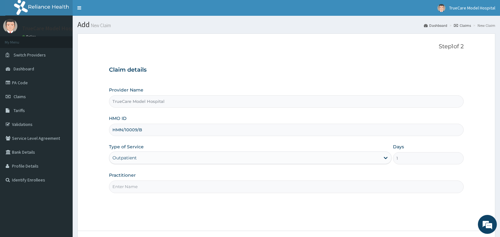
click at [151, 187] on input "Practitioner" at bounding box center [286, 187] width 354 height 12
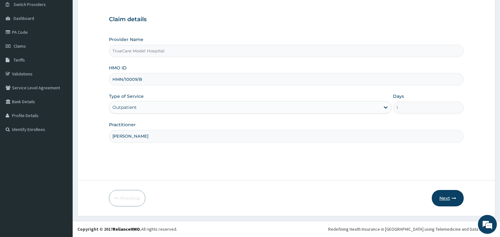
type input "[PERSON_NAME]"
click at [445, 200] on button "Next" at bounding box center [447, 198] width 32 height 16
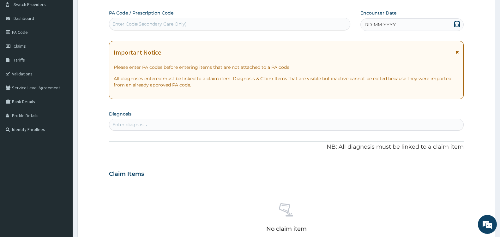
click at [196, 24] on div "Enter Code(Secondary Care Only)" at bounding box center [229, 24] width 240 height 10
type input "PA/AC3805"
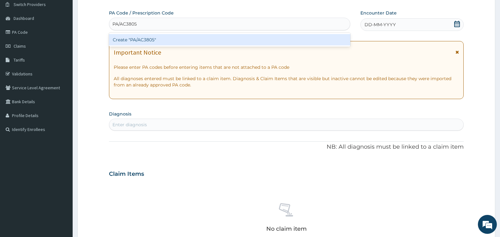
click at [201, 42] on div "Create "PA/AC3805"" at bounding box center [229, 39] width 241 height 11
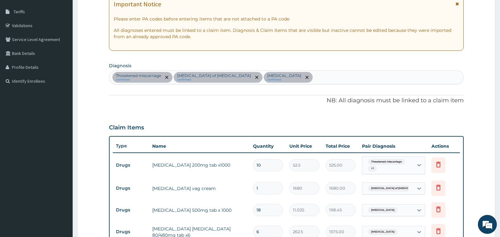
scroll to position [40, 0]
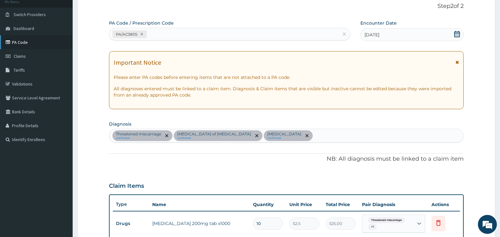
click at [21, 44] on link "PA Code" at bounding box center [36, 42] width 73 height 14
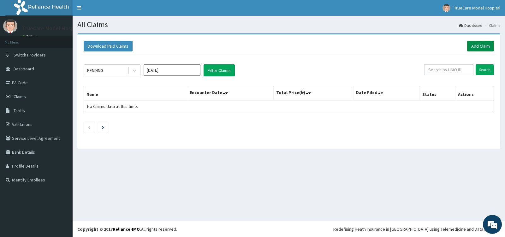
click at [480, 47] on link "Add Claim" at bounding box center [480, 46] width 27 height 11
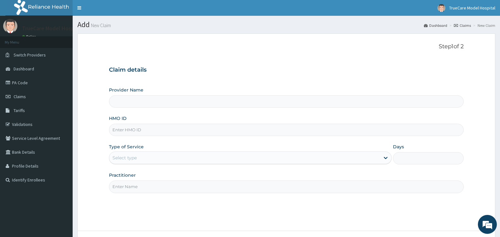
type input "TrueCare Model Hospital"
click at [143, 131] on input "HMO ID" at bounding box center [286, 130] width 354 height 12
type input "HMN/10009/B"
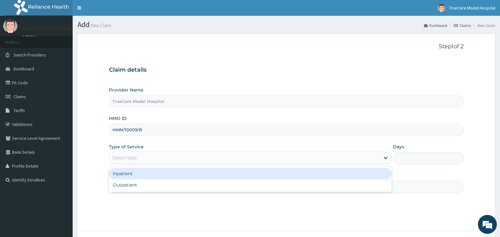
click at [155, 159] on div "Select type" at bounding box center [244, 158] width 270 height 10
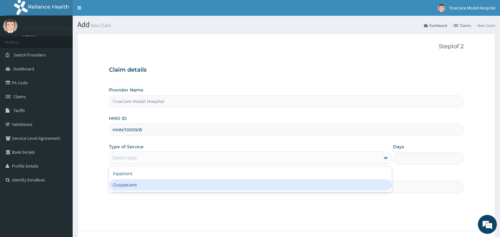
click at [149, 188] on div "Outpatient" at bounding box center [250, 184] width 282 height 11
type input "1"
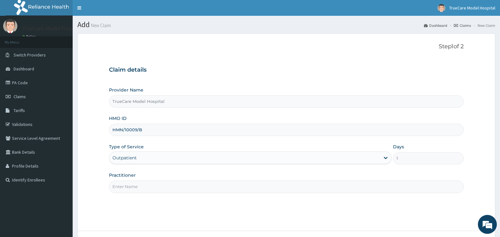
click at [149, 188] on input "Practitioner" at bounding box center [286, 187] width 354 height 12
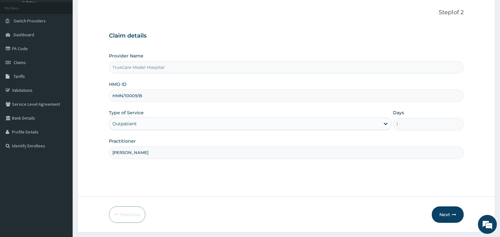
scroll to position [50, 0]
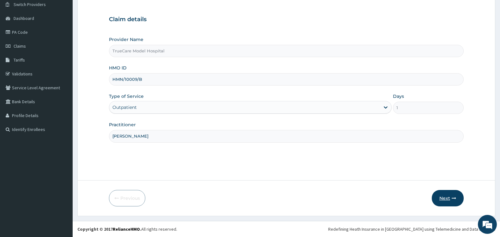
type input "[PERSON_NAME]"
click at [450, 197] on button "Next" at bounding box center [447, 198] width 32 height 16
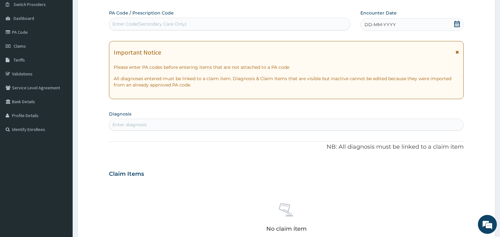
click at [204, 21] on div "Enter Code(Secondary Care Only)" at bounding box center [229, 24] width 240 height 10
type input "PA/B3E406"
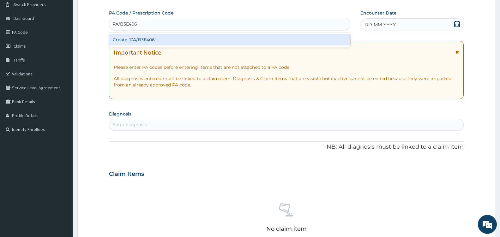
click at [209, 36] on div "Create "PA/B3E406"" at bounding box center [229, 39] width 241 height 11
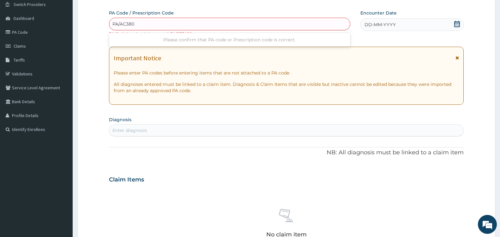
type input "PA/AC3805"
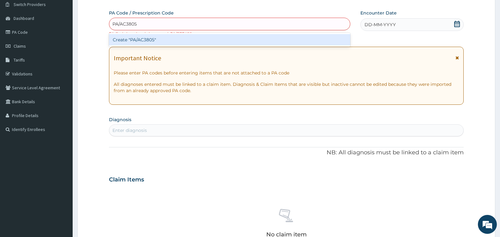
click at [208, 40] on div "Create "PA/AC3805"" at bounding box center [229, 39] width 241 height 11
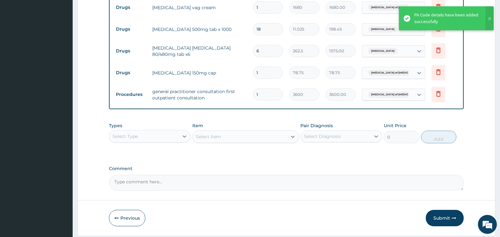
scroll to position [300, 0]
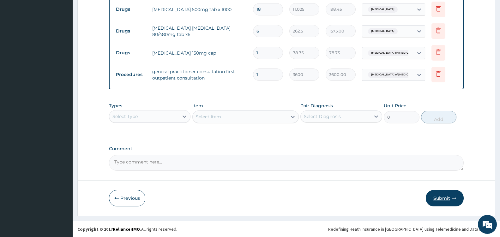
click at [442, 197] on button "Submit" at bounding box center [444, 198] width 38 height 16
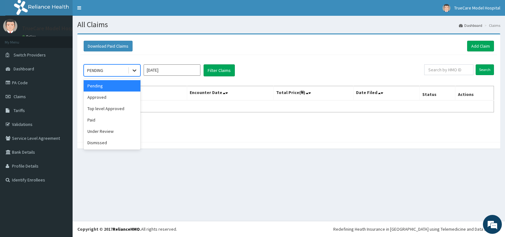
click at [136, 73] on icon at bounding box center [134, 70] width 6 height 6
click at [121, 95] on div "Approved" at bounding box center [112, 97] width 57 height 11
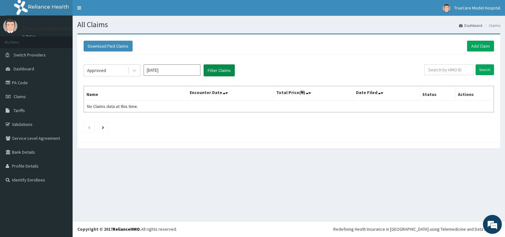
click at [211, 70] on button "Filter Claims" at bounding box center [219, 70] width 31 height 12
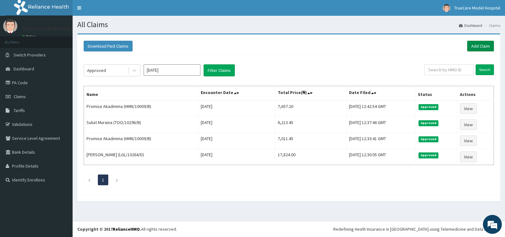
click at [481, 45] on link "Add Claim" at bounding box center [480, 46] width 27 height 11
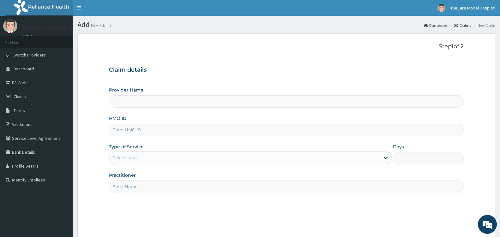
type input "TrueCare Model Hospital"
click at [167, 128] on input "HMO ID" at bounding box center [286, 130] width 354 height 12
type input "PGC/10070/A"
click at [164, 155] on div "Select type" at bounding box center [244, 158] width 270 height 10
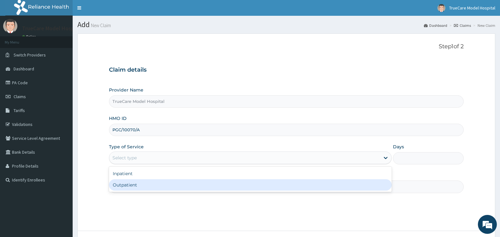
click at [140, 186] on div "Outpatient" at bounding box center [250, 184] width 282 height 11
type input "1"
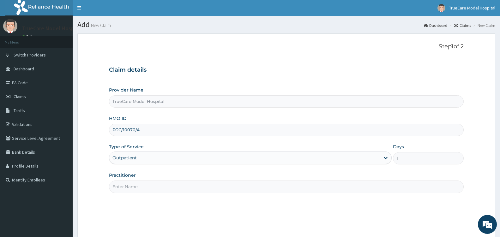
click at [140, 186] on input "Practitioner" at bounding box center [286, 187] width 354 height 12
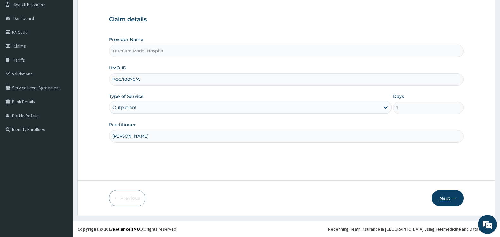
type input "[PERSON_NAME]"
click at [446, 198] on button "Next" at bounding box center [447, 198] width 32 height 16
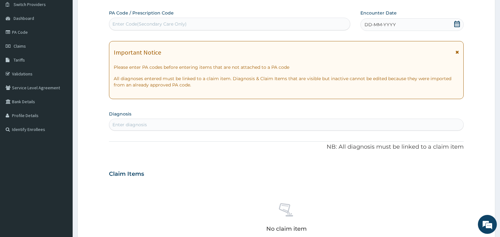
click at [210, 24] on div "Enter Code(Secondary Care Only)" at bounding box center [229, 24] width 240 height 10
type input "PA/34A475"
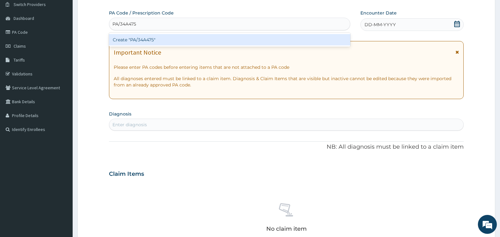
click at [223, 40] on div "Create "PA/34A475"" at bounding box center [229, 39] width 241 height 11
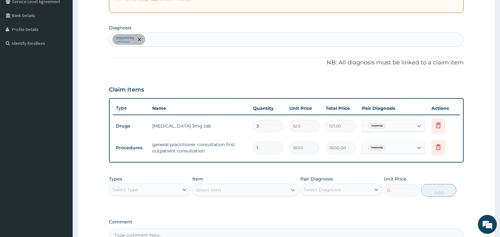
scroll to position [210, 0]
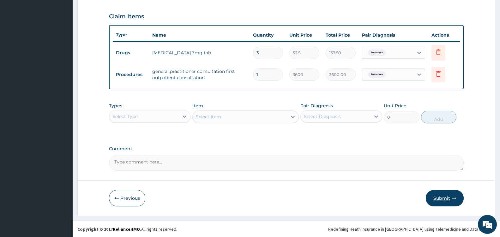
click at [436, 196] on button "Submit" at bounding box center [444, 198] width 38 height 16
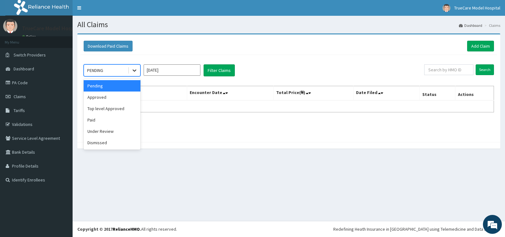
click at [133, 70] on icon at bounding box center [135, 71] width 4 height 2
click at [116, 98] on div "Approved" at bounding box center [112, 97] width 57 height 11
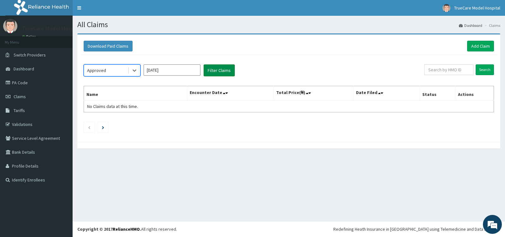
click at [212, 68] on button "Filter Claims" at bounding box center [219, 70] width 31 height 12
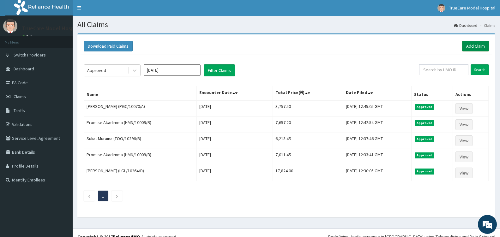
click at [481, 45] on link "Add Claim" at bounding box center [475, 46] width 27 height 11
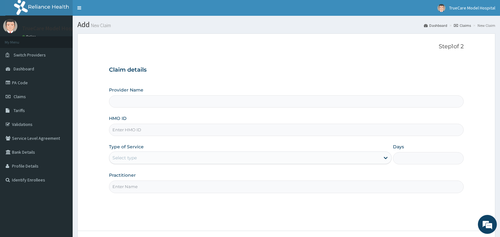
type input "TrueCare Model Hospital"
click at [154, 130] on input "HMO ID" at bounding box center [286, 130] width 354 height 12
type input "HMN/10009/C"
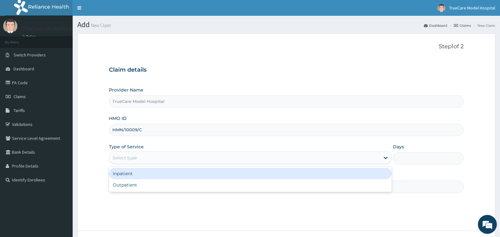
click at [204, 157] on div "Select type" at bounding box center [244, 158] width 270 height 10
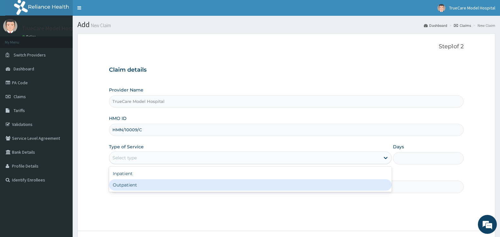
click at [158, 190] on div "Outpatient" at bounding box center [250, 184] width 282 height 11
type input "1"
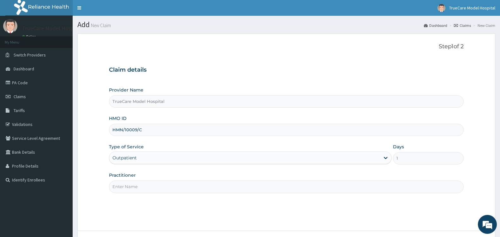
click at [158, 190] on input "Practitioner" at bounding box center [286, 187] width 354 height 12
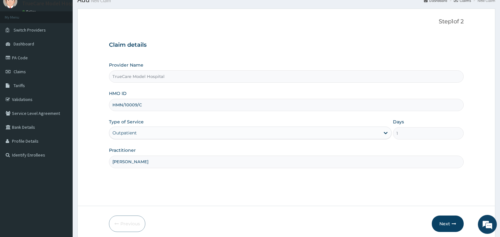
scroll to position [50, 0]
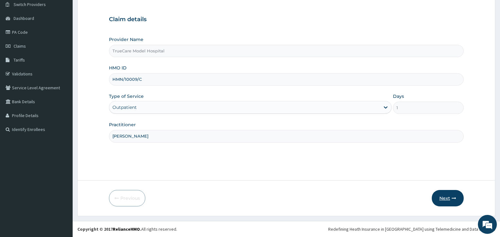
type input "[PERSON_NAME]"
click at [444, 198] on button "Next" at bounding box center [447, 198] width 32 height 16
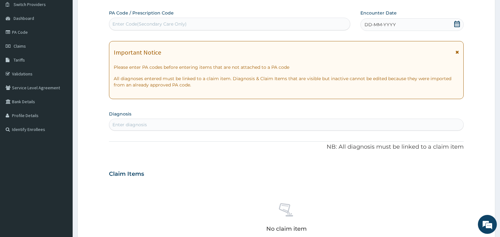
click at [456, 25] on icon at bounding box center [457, 24] width 6 height 6
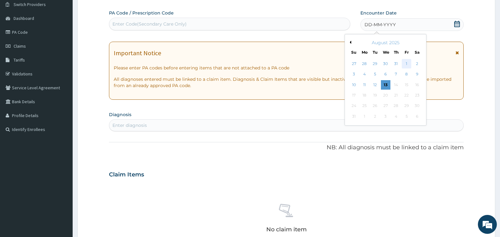
click at [408, 62] on div "1" at bounding box center [405, 63] width 9 height 9
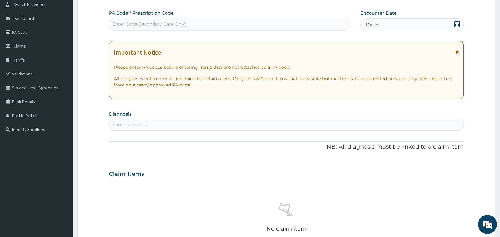
click at [214, 122] on div "Enter diagnosis" at bounding box center [286, 125] width 354 height 10
type input "PA/1B0F39"
click at [171, 23] on div "Enter Code(Secondary Care Only)" at bounding box center [149, 24] width 74 height 6
type input "PA/1B0F39"
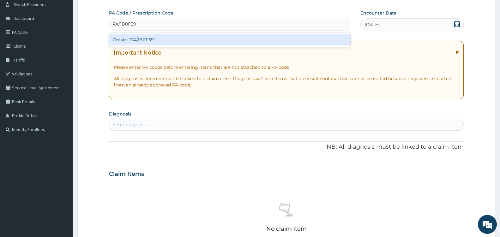
click at [171, 38] on div "Create "PA/1B0F39"" at bounding box center [229, 39] width 241 height 11
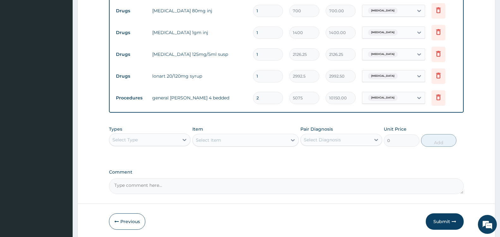
scroll to position [341, 0]
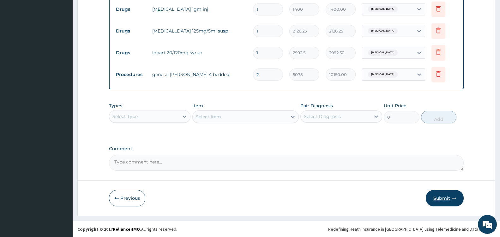
click at [440, 199] on button "Submit" at bounding box center [444, 198] width 38 height 16
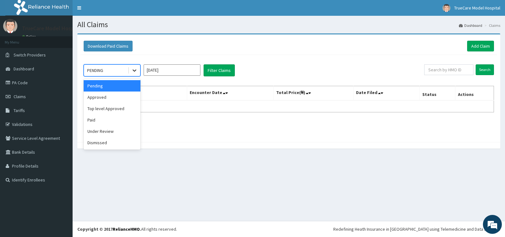
click at [136, 71] on icon at bounding box center [134, 70] width 6 height 6
click at [105, 100] on div "Approved" at bounding box center [112, 97] width 57 height 11
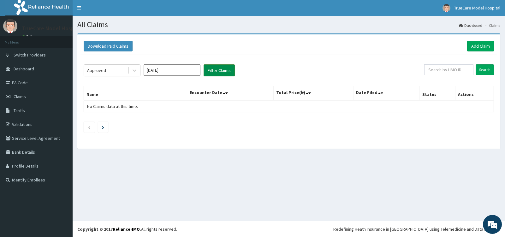
click at [219, 72] on button "Filter Claims" at bounding box center [219, 70] width 31 height 12
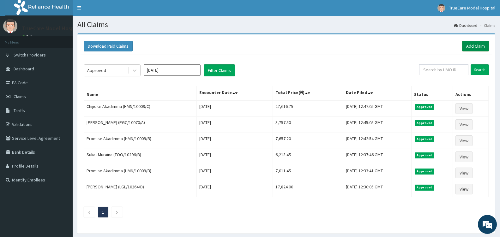
click at [477, 44] on link "Add Claim" at bounding box center [475, 46] width 27 height 11
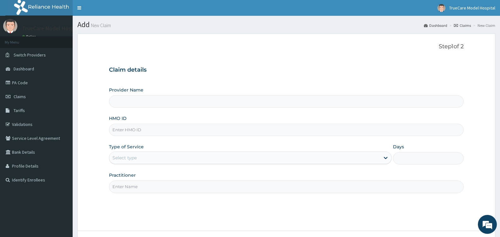
type input "TrueCare Model Hospital"
click at [177, 132] on input "HMO ID" at bounding box center [286, 130] width 354 height 12
type input "NKK/10355/A"
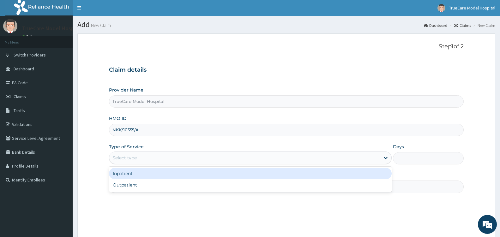
click at [182, 157] on div "Select type" at bounding box center [244, 158] width 270 height 10
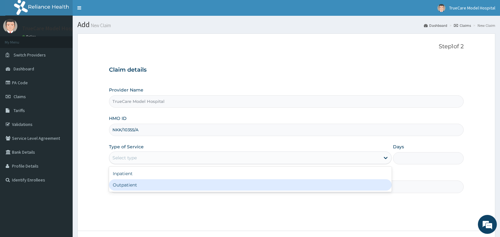
click at [146, 185] on div "Outpatient" at bounding box center [250, 184] width 282 height 11
type input "1"
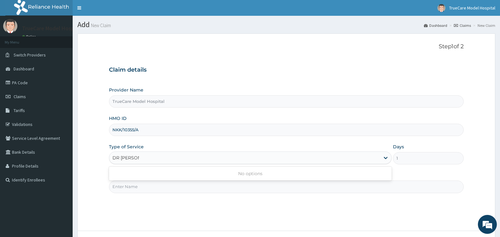
type input "DR NWANZA"
click at [367, 155] on div "Outpatient" at bounding box center [244, 158] width 270 height 10
click at [139, 186] on input "Practitioner" at bounding box center [286, 187] width 354 height 12
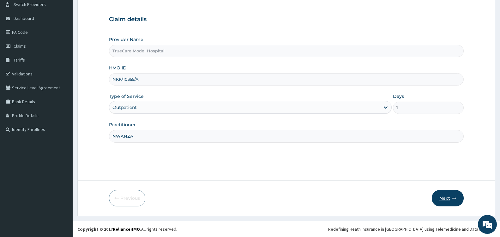
type input "NWANZA"
click at [443, 199] on button "Next" at bounding box center [447, 198] width 32 height 16
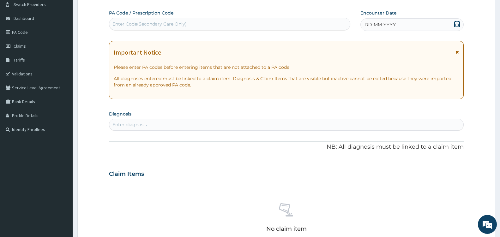
click at [457, 24] on icon at bounding box center [457, 24] width 6 height 6
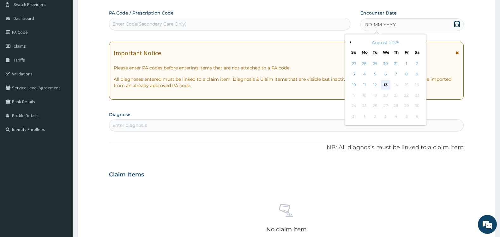
click at [384, 83] on div "13" at bounding box center [384, 84] width 9 height 9
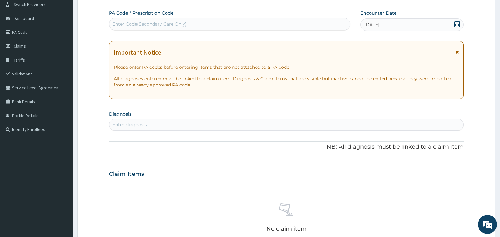
click at [193, 125] on div "Enter diagnosis" at bounding box center [286, 125] width 354 height 10
type input "MIGR"
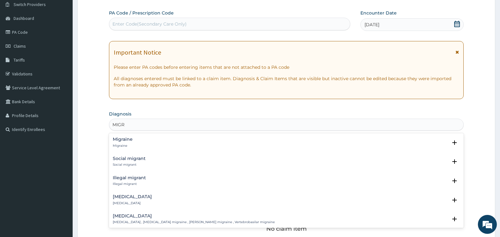
click at [128, 144] on p "Migraine" at bounding box center [123, 146] width 20 height 4
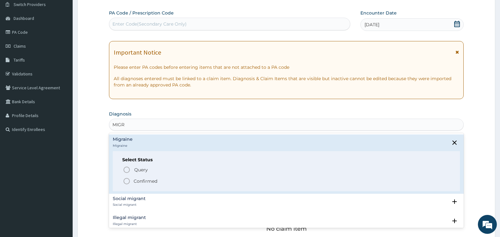
click at [127, 181] on icon "status option filled" at bounding box center [127, 181] width 8 height 8
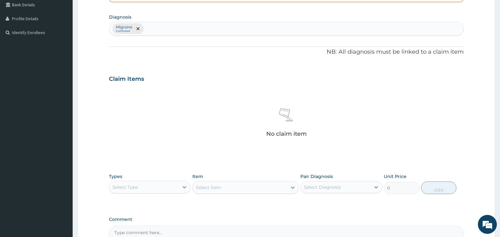
scroll to position [218, 0]
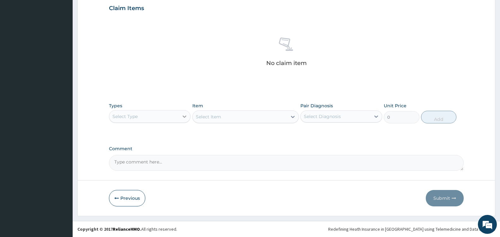
click at [183, 118] on icon at bounding box center [184, 116] width 6 height 6
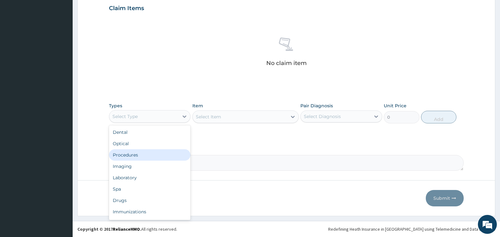
click at [146, 157] on div "Procedures" at bounding box center [149, 154] width 81 height 11
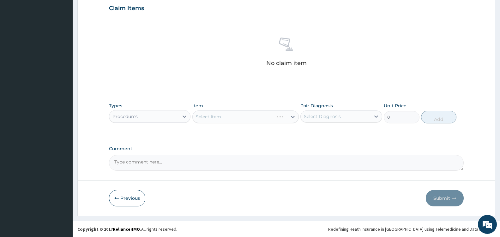
click at [289, 116] on div "Select Item" at bounding box center [245, 116] width 106 height 13
click at [291, 116] on div "Select Item" at bounding box center [245, 116] width 106 height 13
click at [287, 117] on div "Select Item" at bounding box center [245, 116] width 106 height 13
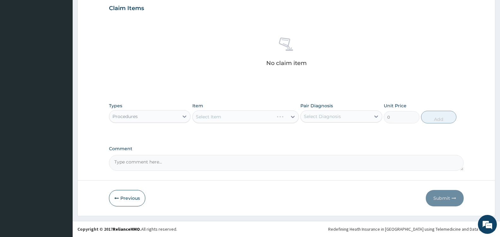
click at [291, 116] on div "Select Item" at bounding box center [245, 116] width 106 height 13
click at [292, 118] on div "Select Item" at bounding box center [245, 116] width 106 height 13
click at [284, 119] on div "Select Item" at bounding box center [245, 116] width 106 height 13
click at [286, 114] on div "Select Item" at bounding box center [240, 117] width 94 height 10
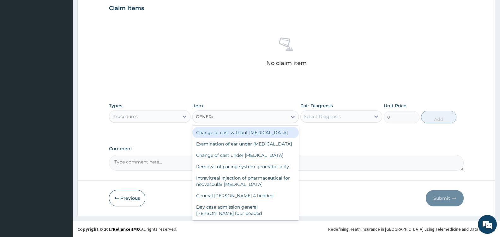
type input "GENERAL"
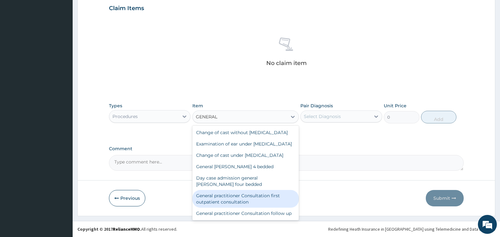
click at [245, 208] on div "General practitioner Consultation first outpatient consultation" at bounding box center [245, 199] width 106 height 18
type input "3600"
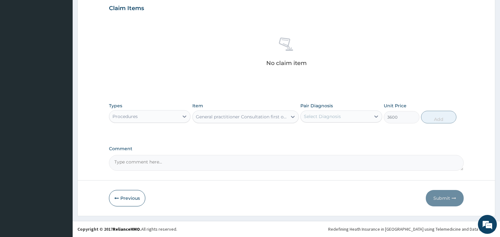
click at [370, 114] on div "Select Diagnosis" at bounding box center [334, 116] width 69 height 10
click at [352, 130] on div "Migraine" at bounding box center [340, 132] width 81 height 13
checkbox input "true"
click at [441, 120] on button "Add" at bounding box center [438, 117] width 35 height 13
type input "0"
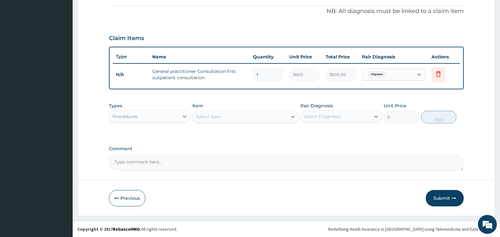
scroll to position [188, 0]
click at [178, 116] on div "Procedures" at bounding box center [143, 116] width 69 height 10
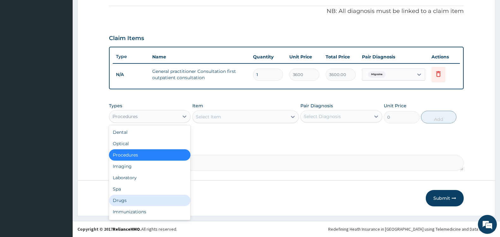
click at [138, 197] on div "Drugs" at bounding box center [149, 200] width 81 height 11
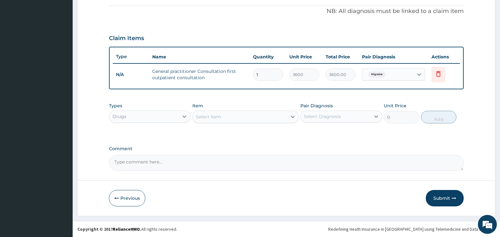
click at [288, 118] on div at bounding box center [292, 116] width 11 height 11
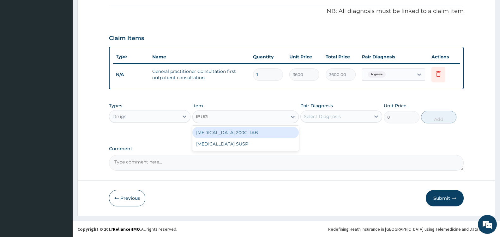
type input "IBUPRO"
click at [264, 132] on div "IBUPROFEN 200G TAB" at bounding box center [245, 132] width 106 height 11
type input "52.5"
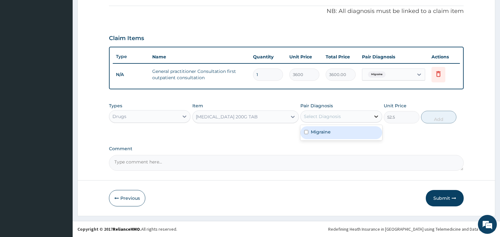
click at [377, 118] on icon at bounding box center [376, 116] width 6 height 6
click at [351, 132] on div "Migraine" at bounding box center [340, 132] width 81 height 13
checkbox input "true"
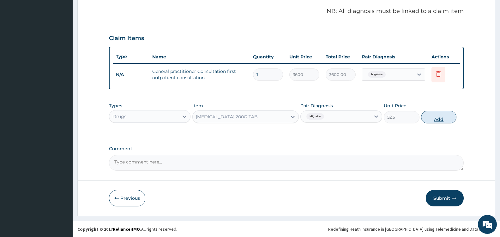
click at [434, 119] on button "Add" at bounding box center [438, 117] width 35 height 13
type input "0"
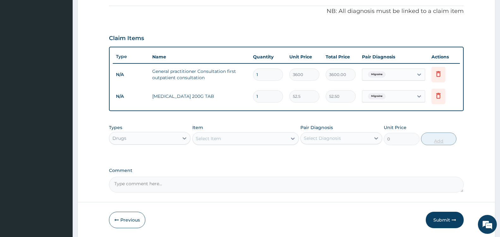
type input "0.00"
type input "2"
type input "105.00"
type input "20"
type input "1050.00"
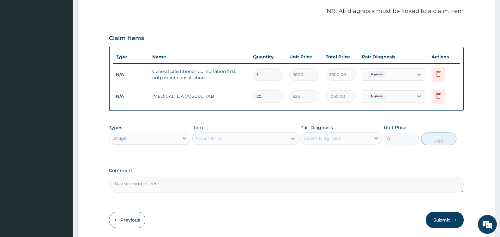
type input "20"
click at [449, 220] on button "Submit" at bounding box center [444, 220] width 38 height 16
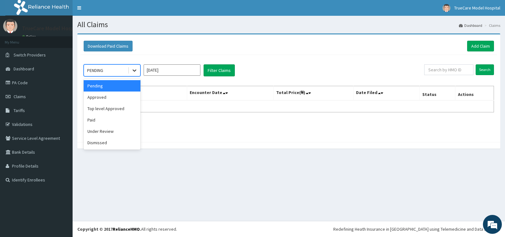
click at [131, 71] on icon at bounding box center [134, 70] width 6 height 6
click at [105, 98] on div "Approved" at bounding box center [112, 97] width 57 height 11
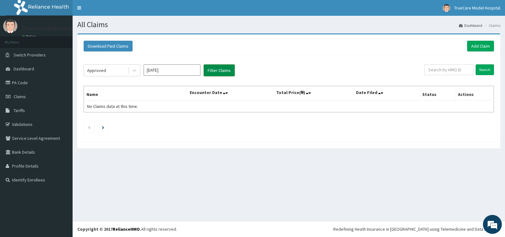
click at [222, 68] on button "Filter Claims" at bounding box center [219, 70] width 31 height 12
